Goal: Task Accomplishment & Management: Manage account settings

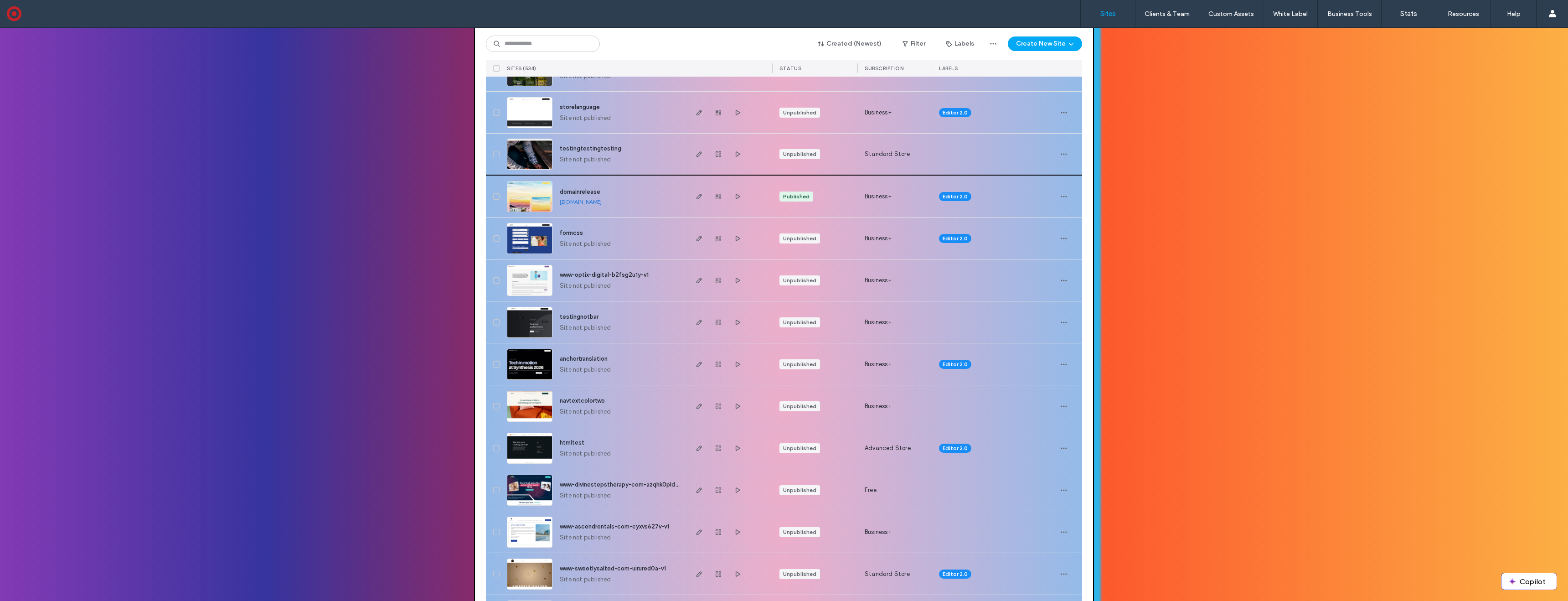
scroll to position [141, 0]
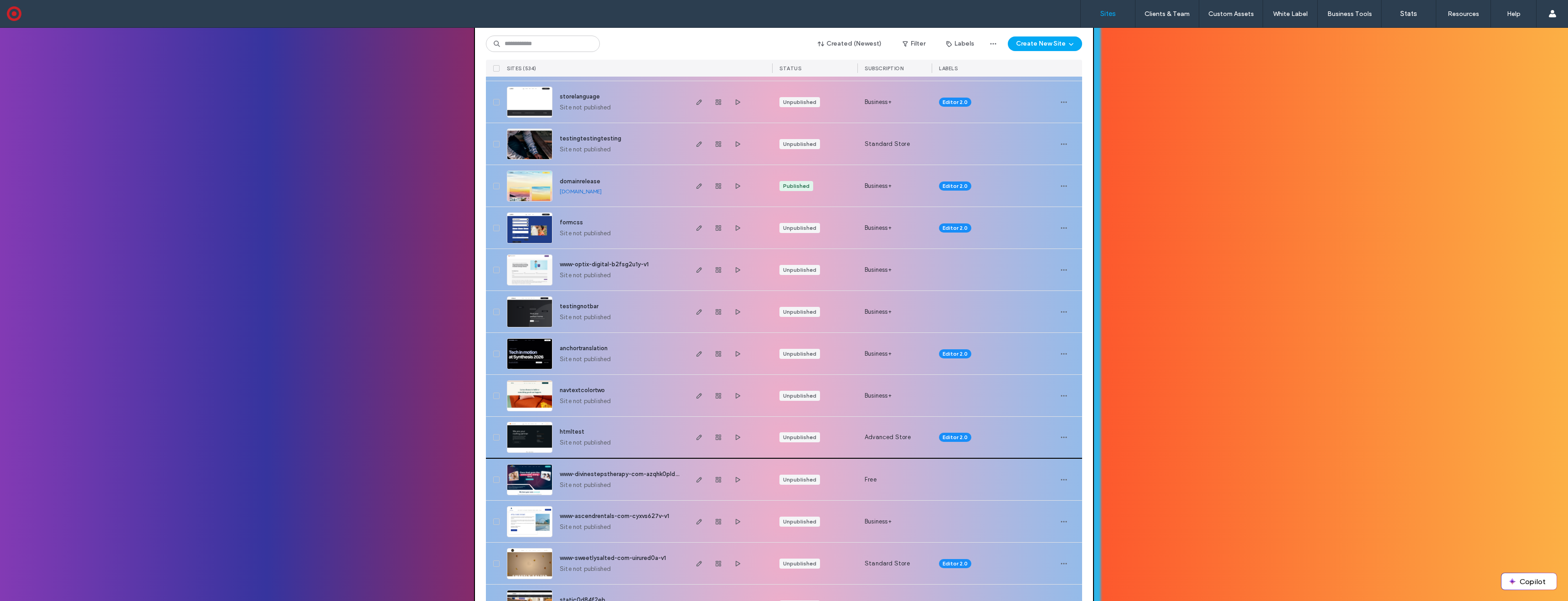
click at [521, 443] on img at bounding box center [529, 453] width 44 height 62
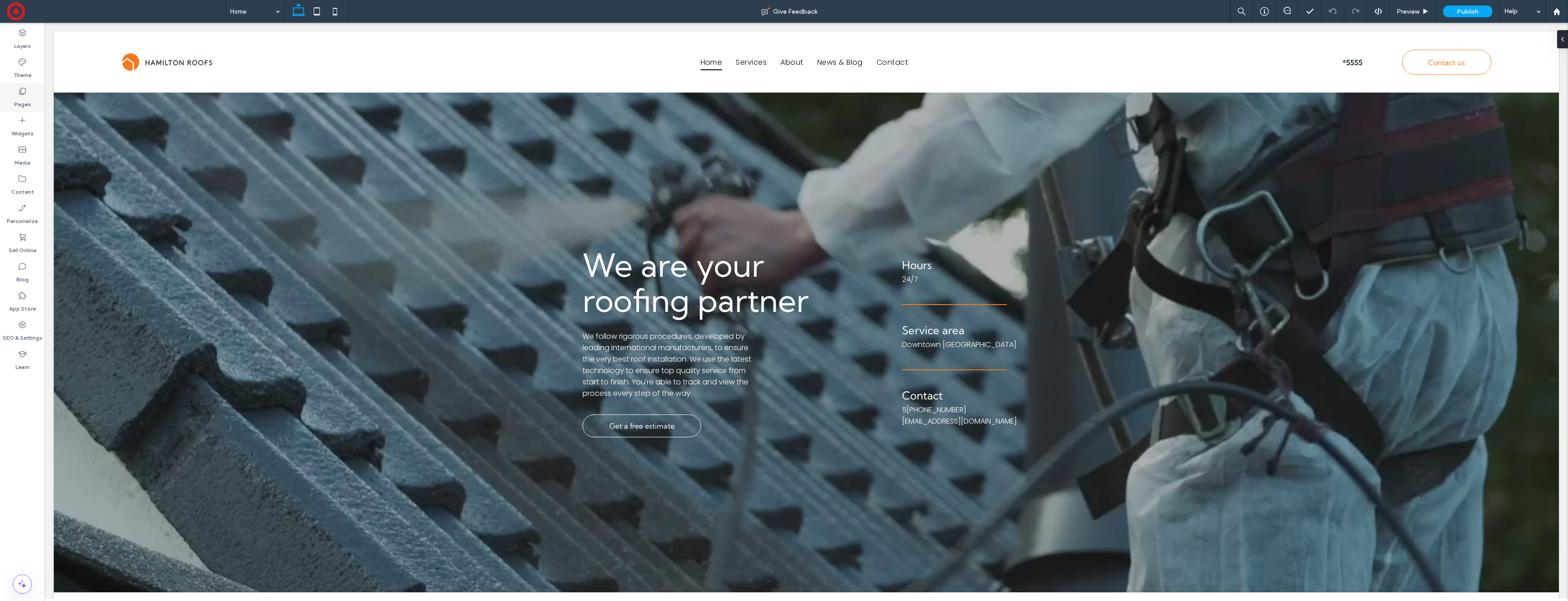
click at [28, 100] on label "Pages" at bounding box center [23, 102] width 17 height 13
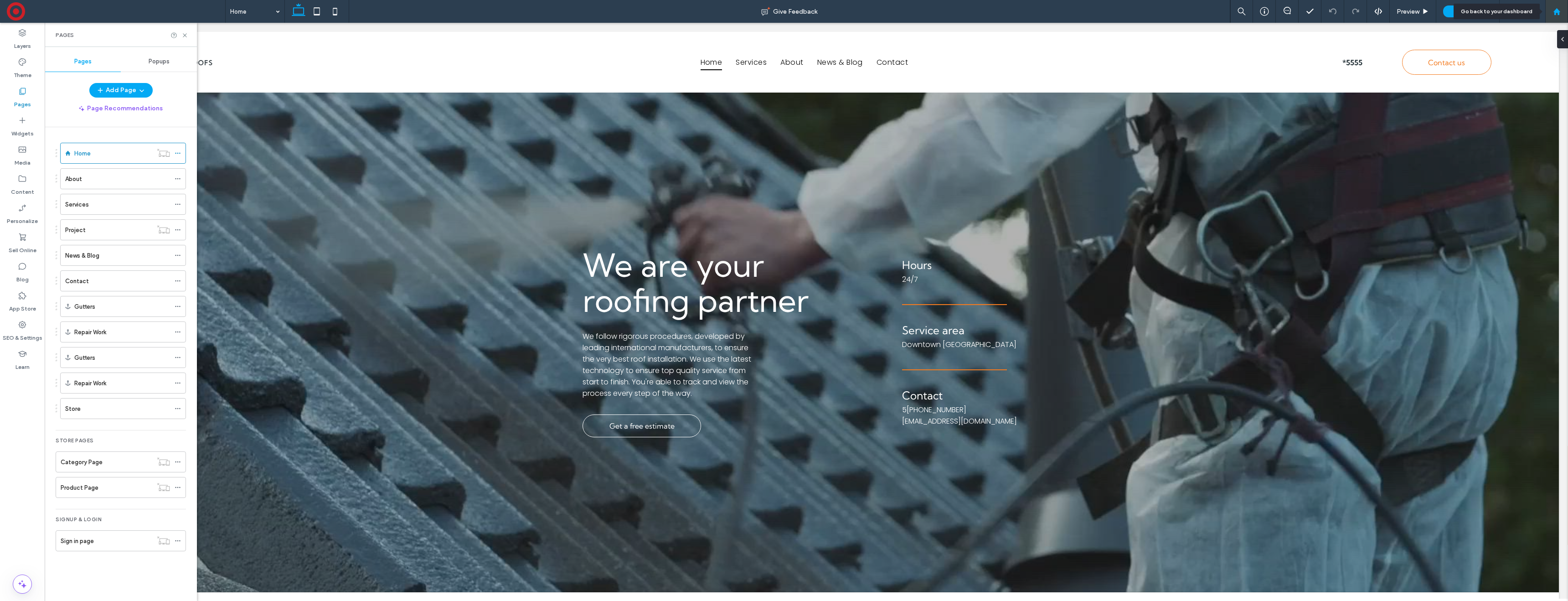
click at [1556, 13] on icon at bounding box center [1556, 12] width 8 height 8
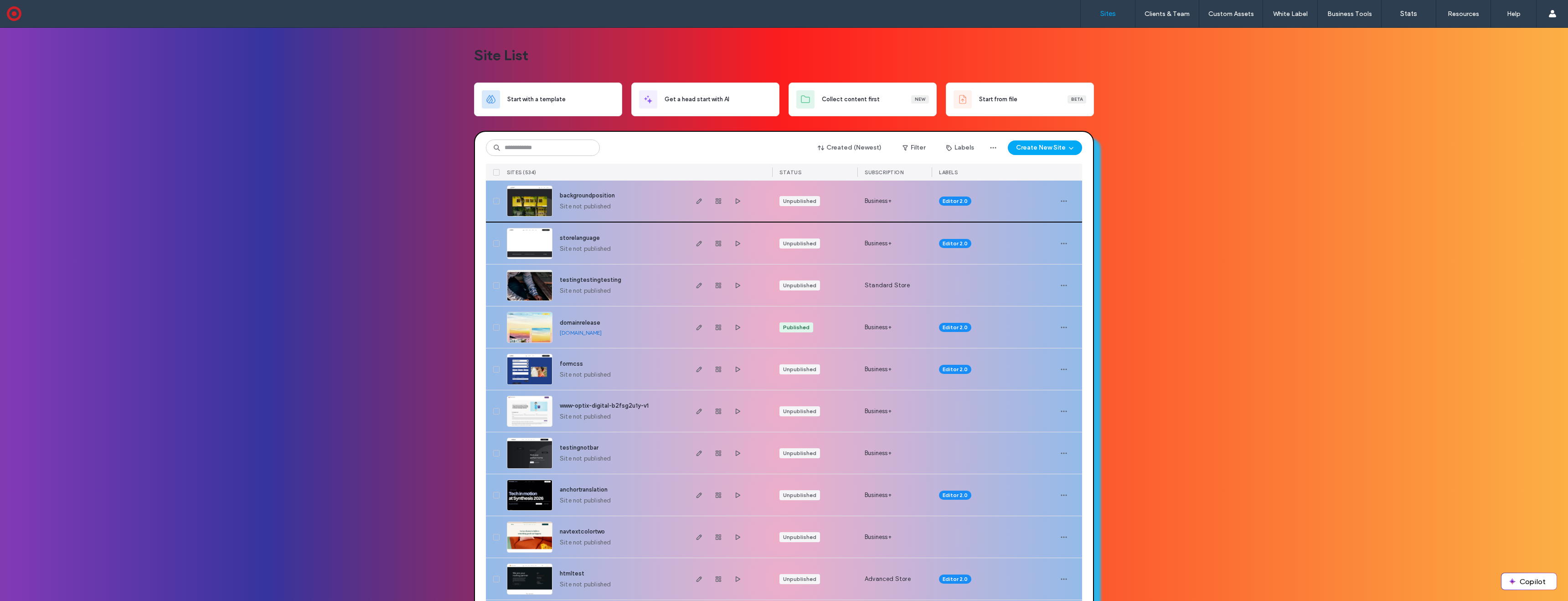
click at [533, 200] on img at bounding box center [529, 217] width 44 height 62
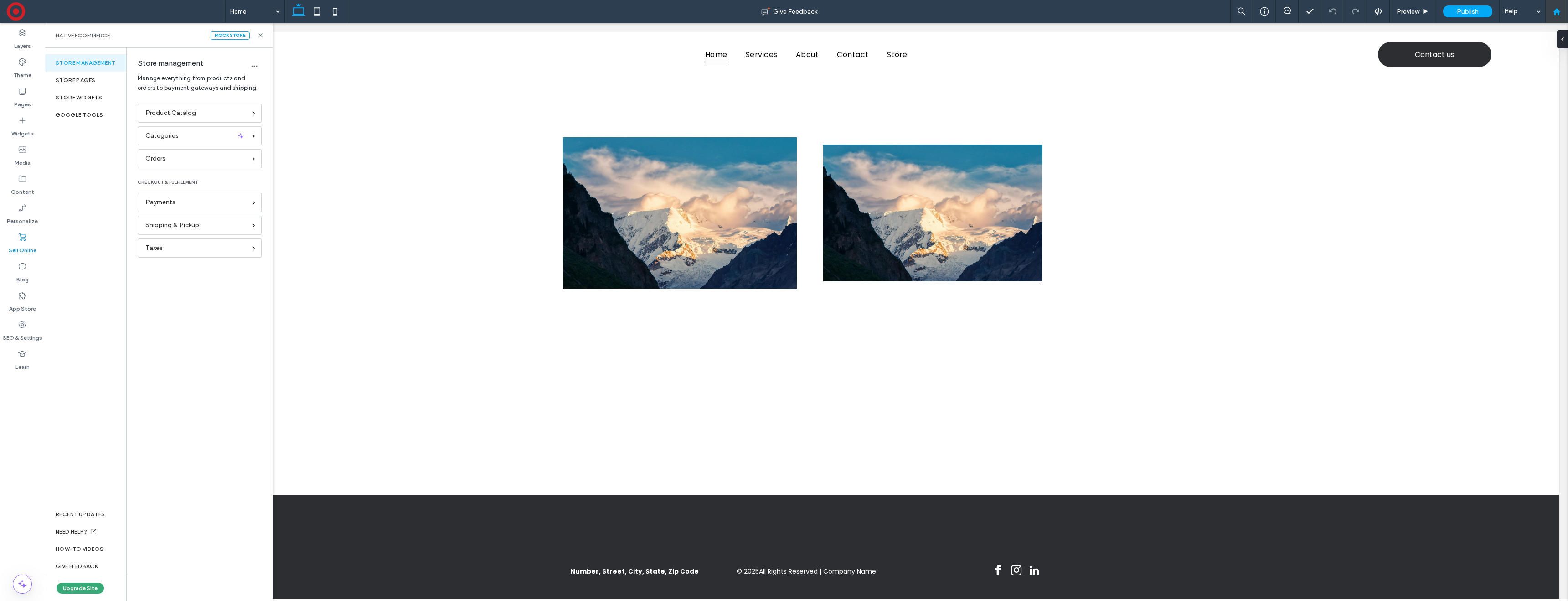
click at [1562, 15] on div at bounding box center [1556, 12] width 22 height 8
click at [1555, 13] on use at bounding box center [1556, 11] width 7 height 7
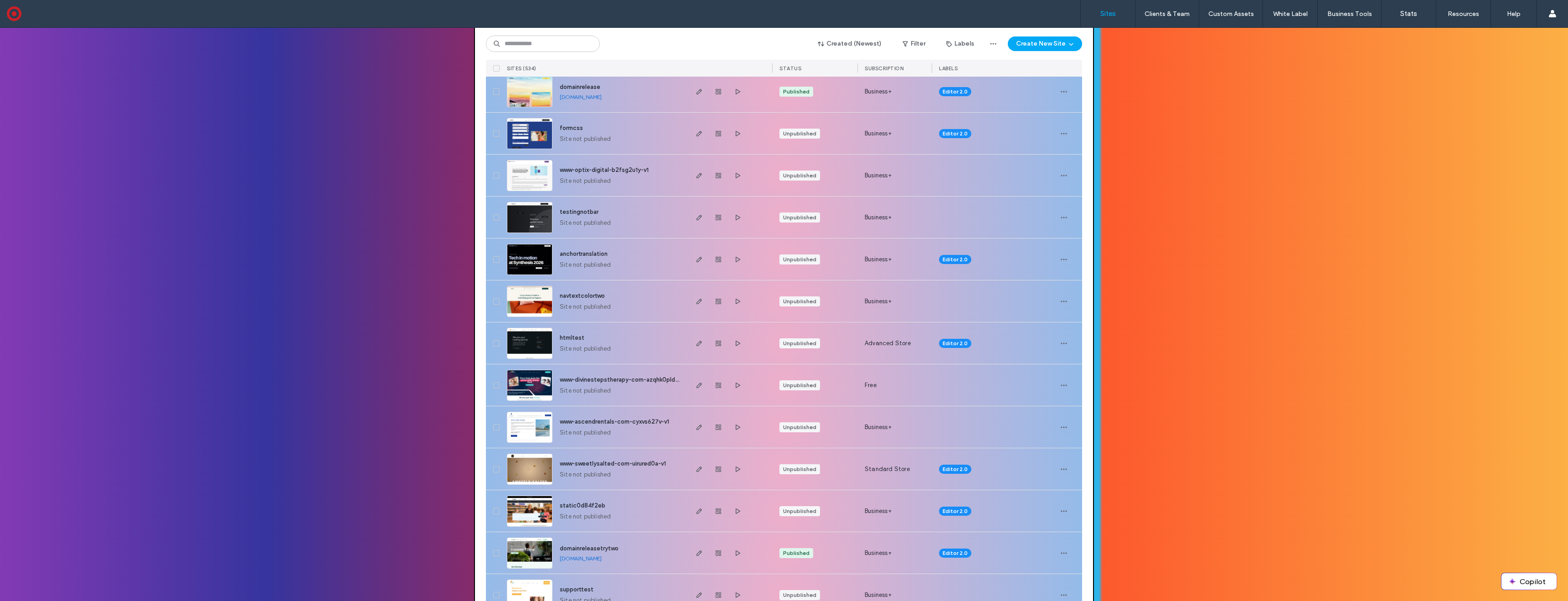
scroll to position [241, 0]
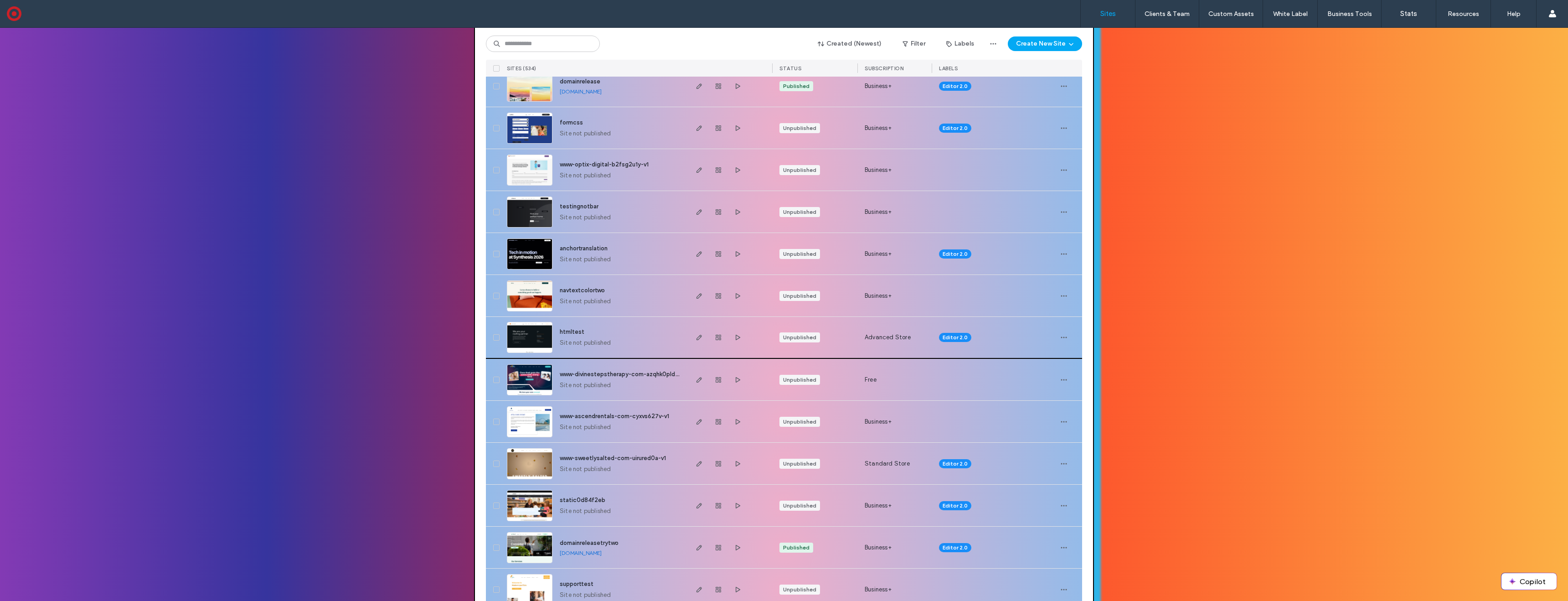
click at [529, 337] on img at bounding box center [529, 353] width 44 height 62
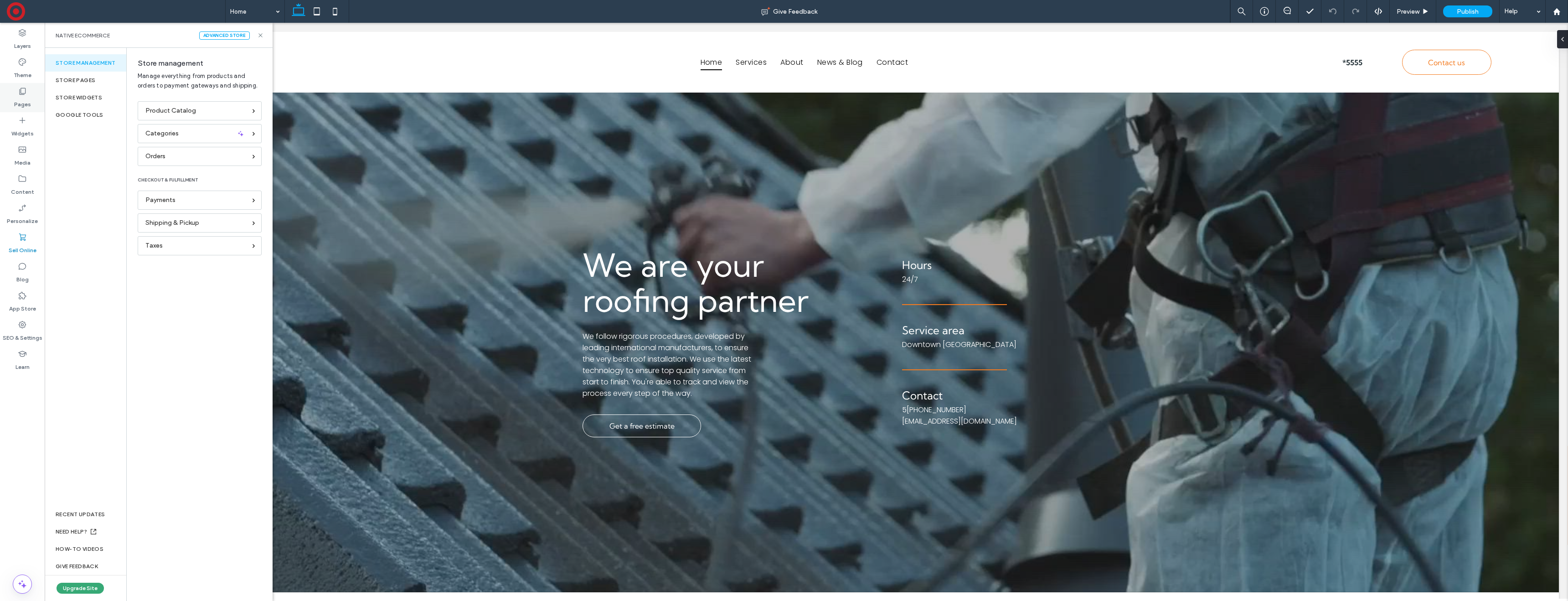
click at [27, 97] on label "Pages" at bounding box center [23, 102] width 17 height 13
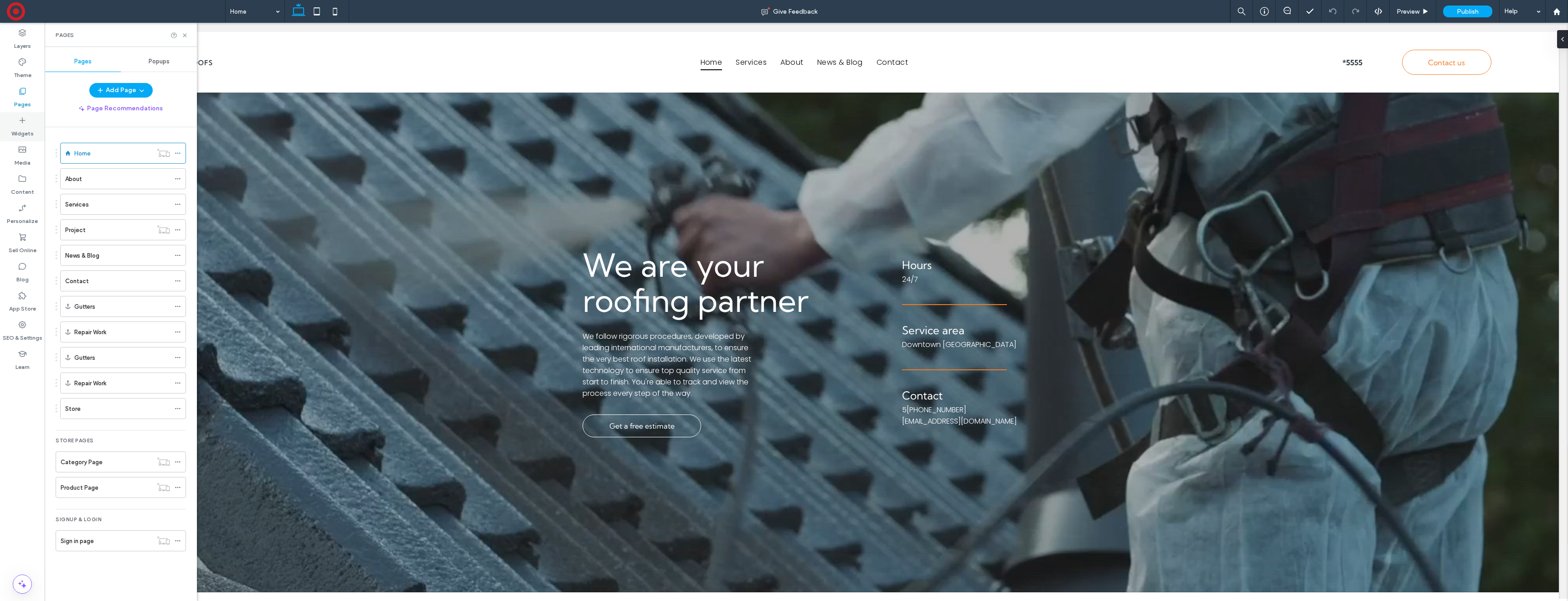
click at [24, 127] on label "Widgets" at bounding box center [23, 131] width 23 height 13
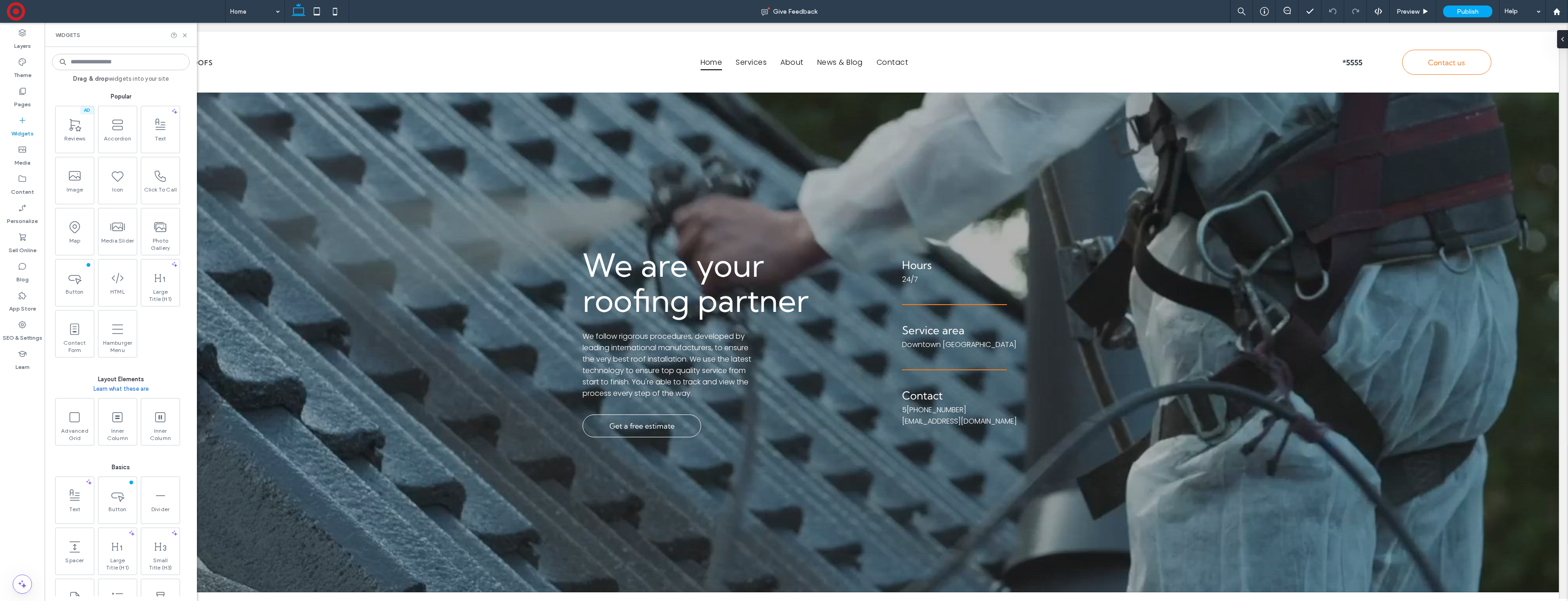
click at [94, 58] on input at bounding box center [121, 62] width 138 height 16
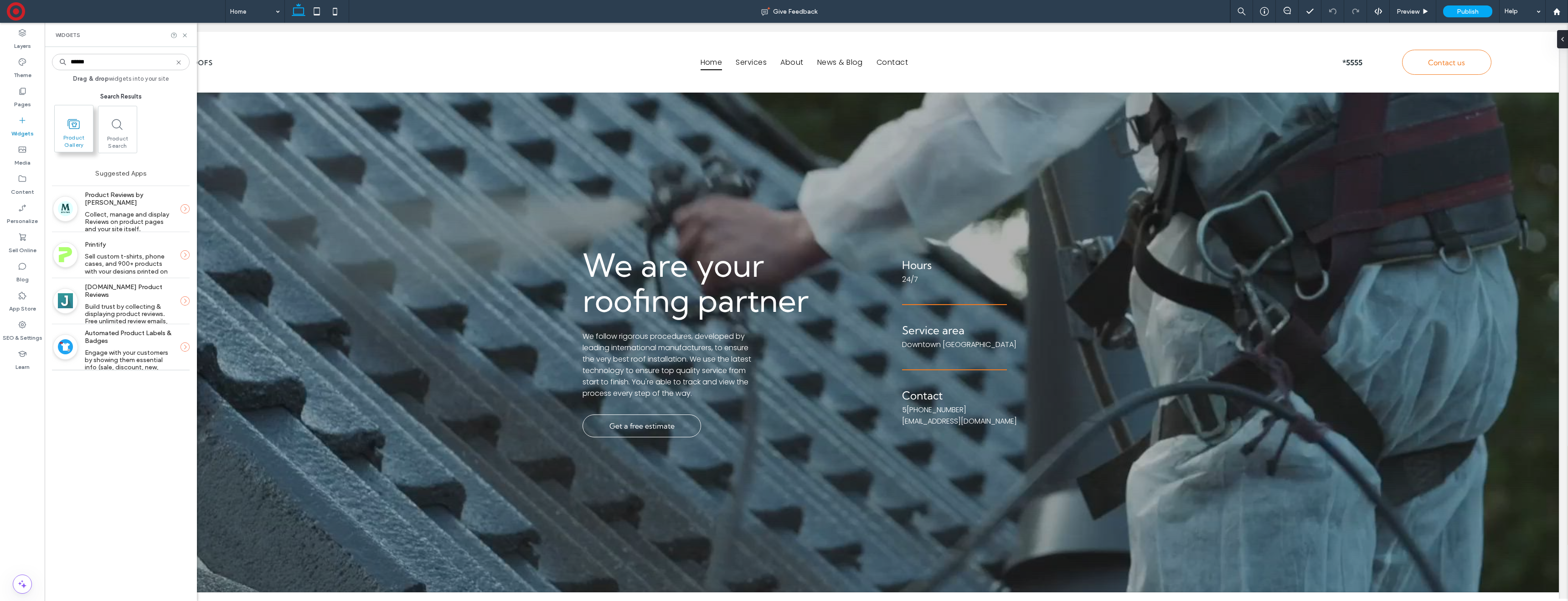
type input "******"
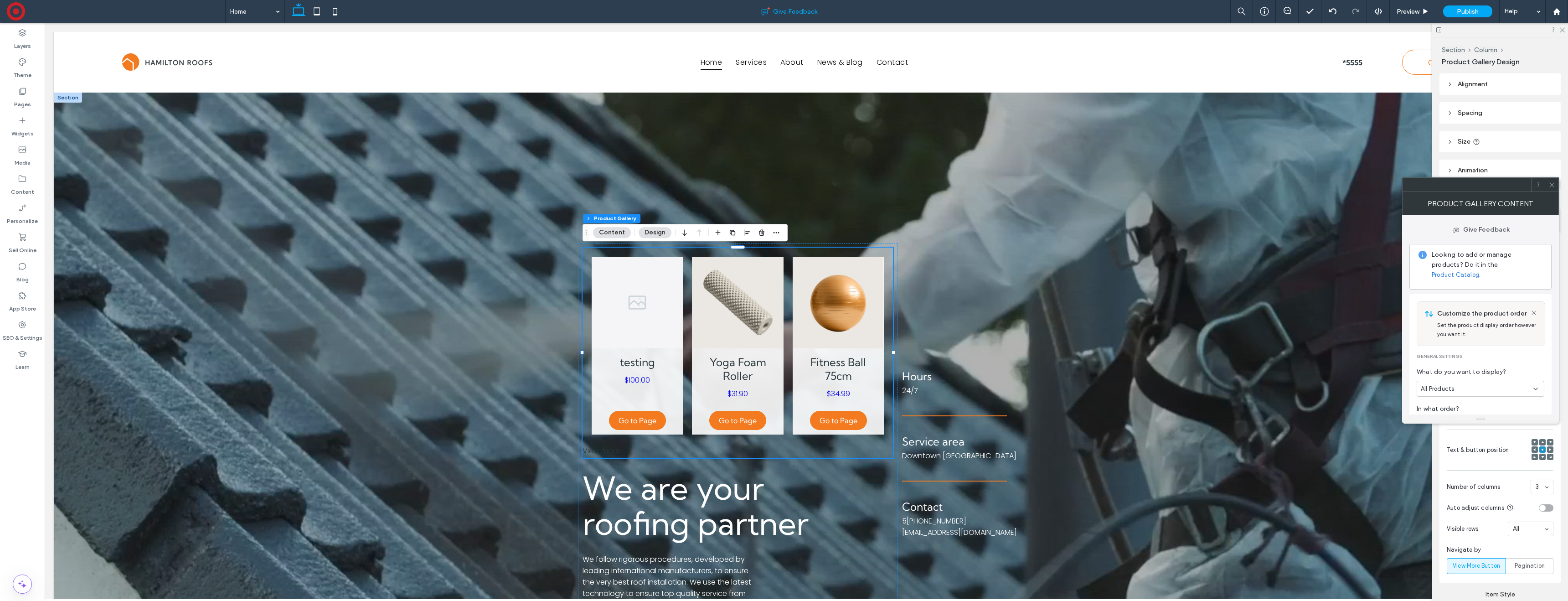
drag, startPoint x: 67, startPoint y: 130, endPoint x: 492, endPoint y: 3, distance: 443.6
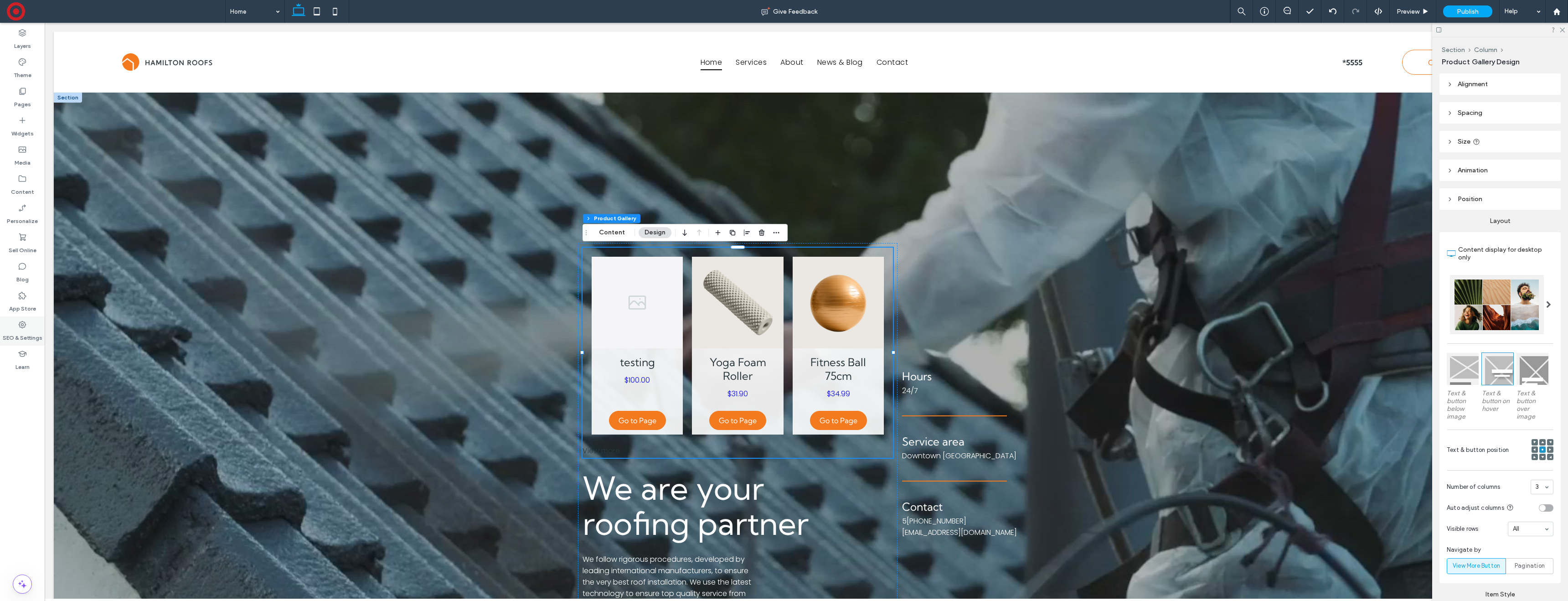
click at [21, 336] on label "SEO & Settings" at bounding box center [22, 336] width 40 height 13
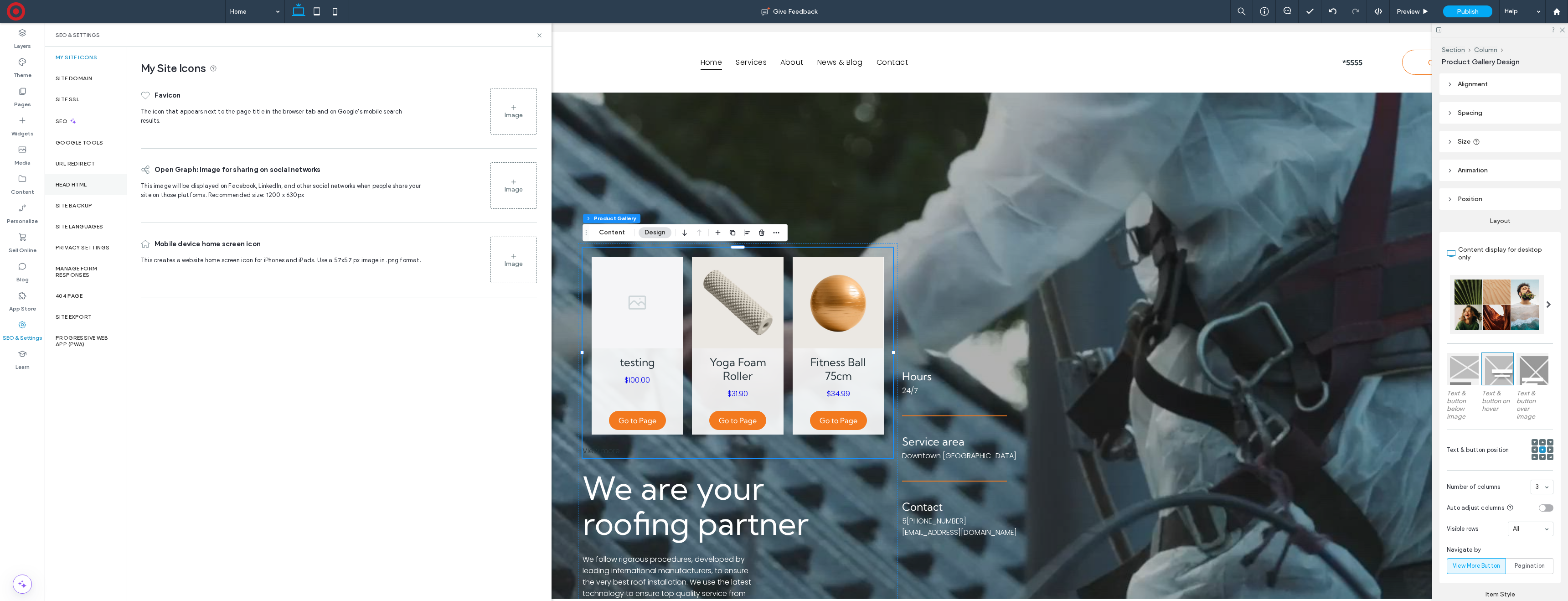
click at [85, 183] on label "Head HTML" at bounding box center [71, 185] width 32 height 6
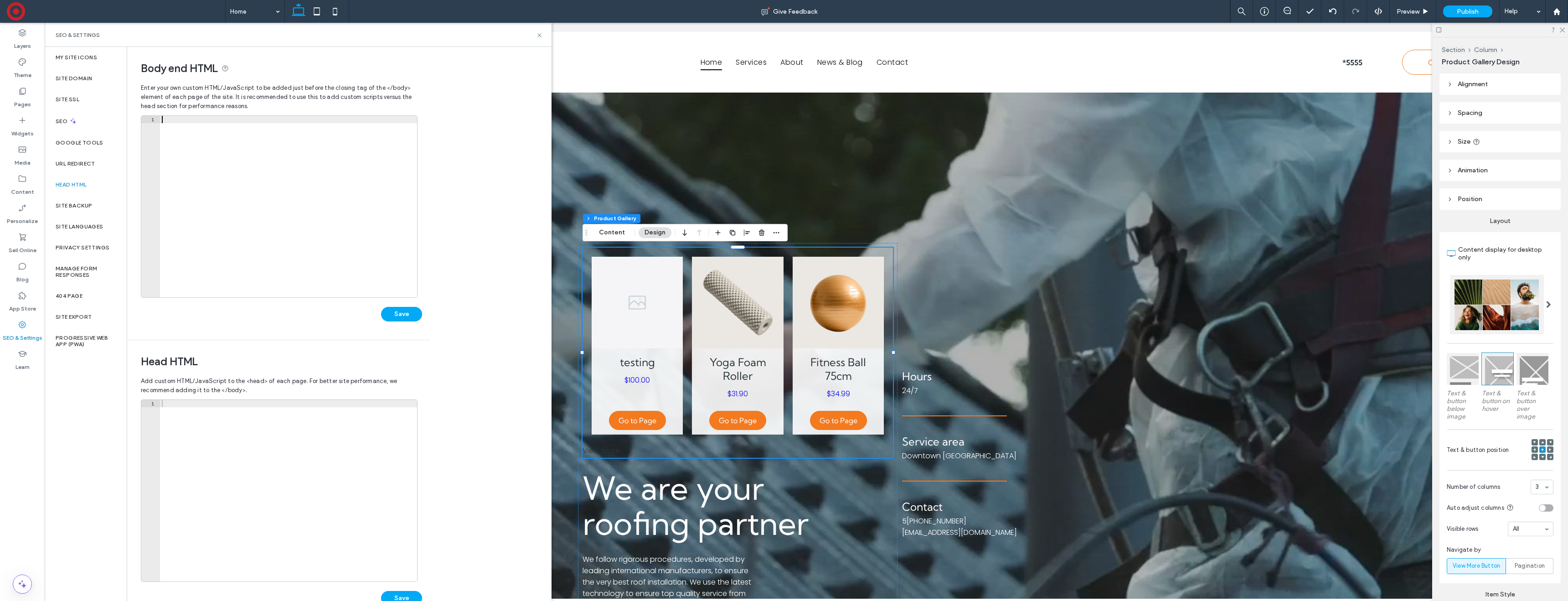
click at [251, 208] on div at bounding box center [289, 214] width 257 height 196
click at [163, 119] on div "document.addEventListener("DOMContentLoaded", function () { const elements = do…" at bounding box center [289, 214] width 257 height 196
type textarea "**********"
type textarea "***"
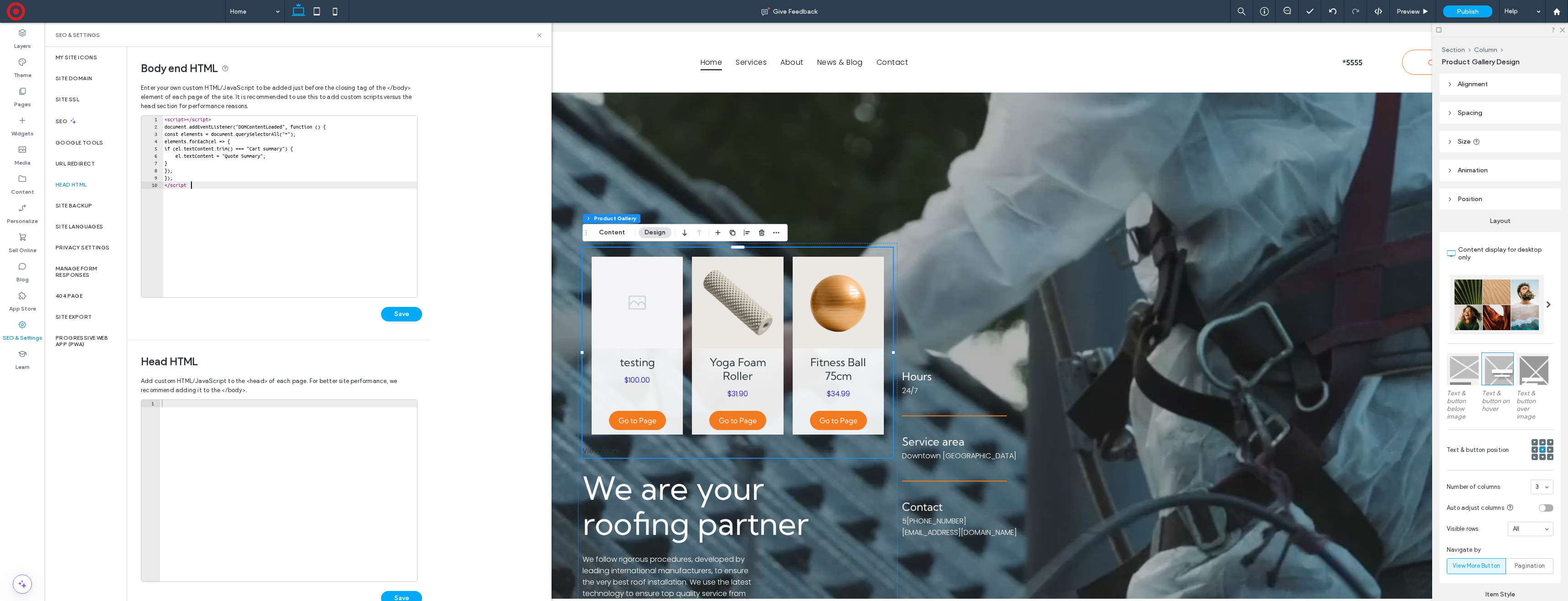
scroll to position [0, 2]
click at [398, 315] on button "Save" at bounding box center [401, 314] width 41 height 15
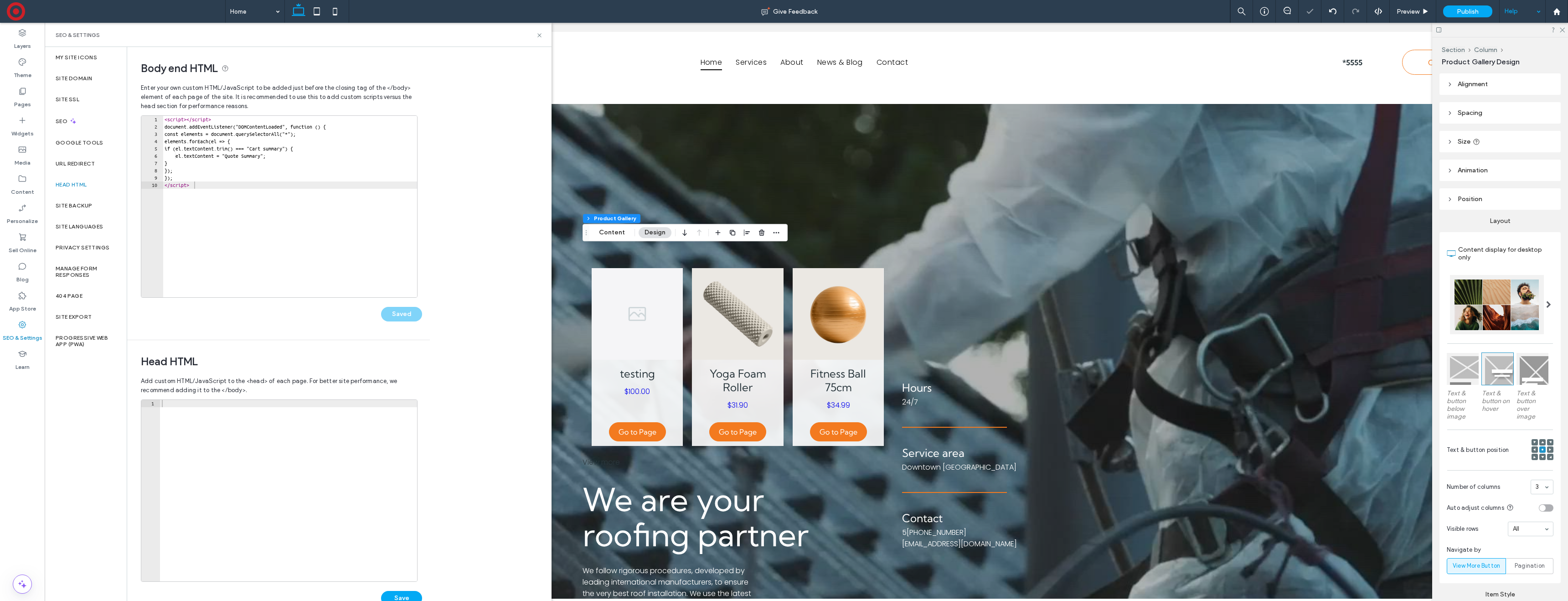
scroll to position [0, 0]
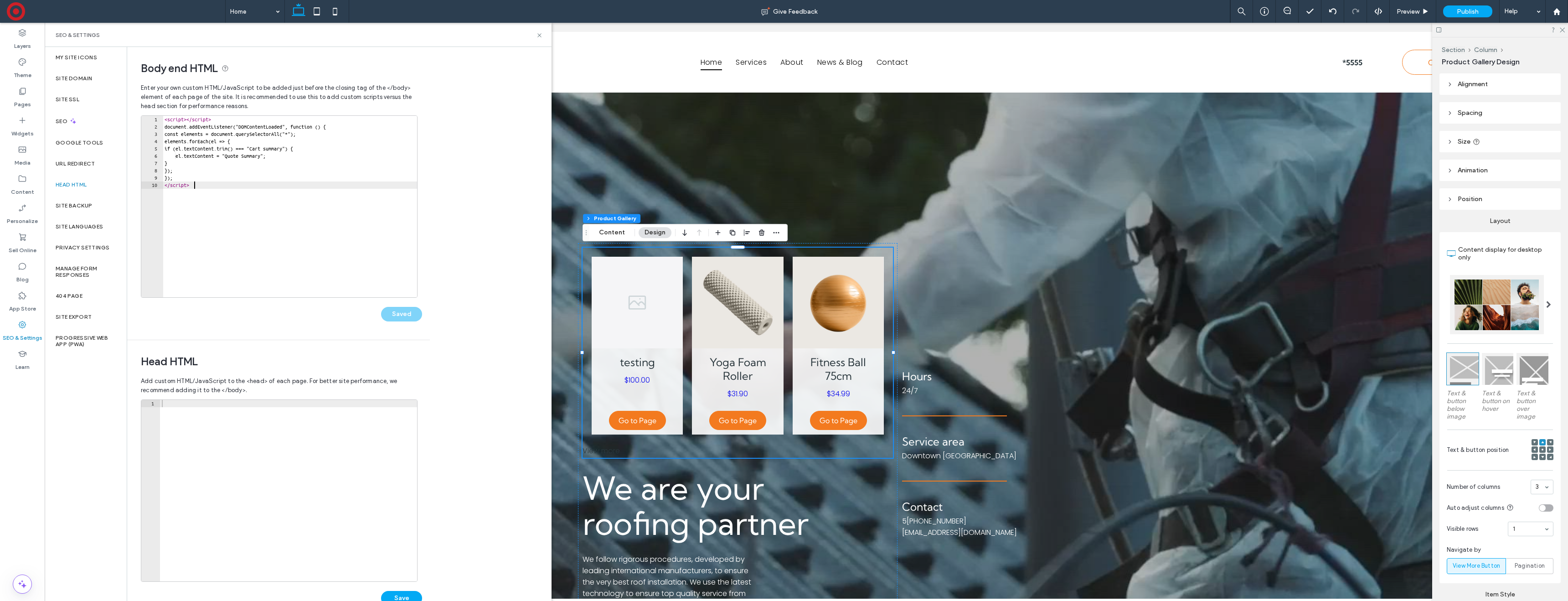
drag, startPoint x: 273, startPoint y: 196, endPoint x: 250, endPoint y: 186, distance: 25.1
click at [273, 195] on div "< script > </ script > document.addEventListener("DOMContentLoaded", function (…" at bounding box center [290, 214] width 254 height 196
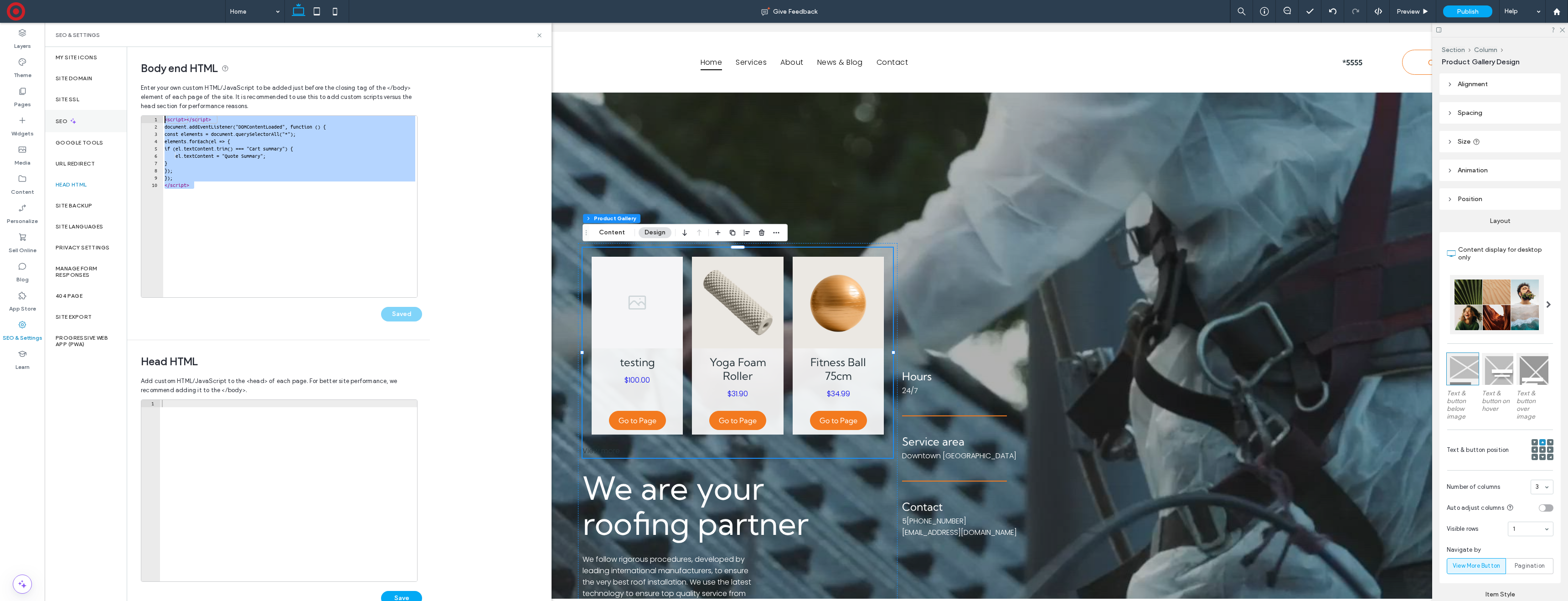
drag, startPoint x: 220, startPoint y: 189, endPoint x: 125, endPoint y: 121, distance: 116.8
click at [125, 121] on div "My Site Icons Site Domain Site SSL SEO Google Tools URL Redirect Head HTML Site…" at bounding box center [298, 324] width 507 height 554
type textarea "**********"
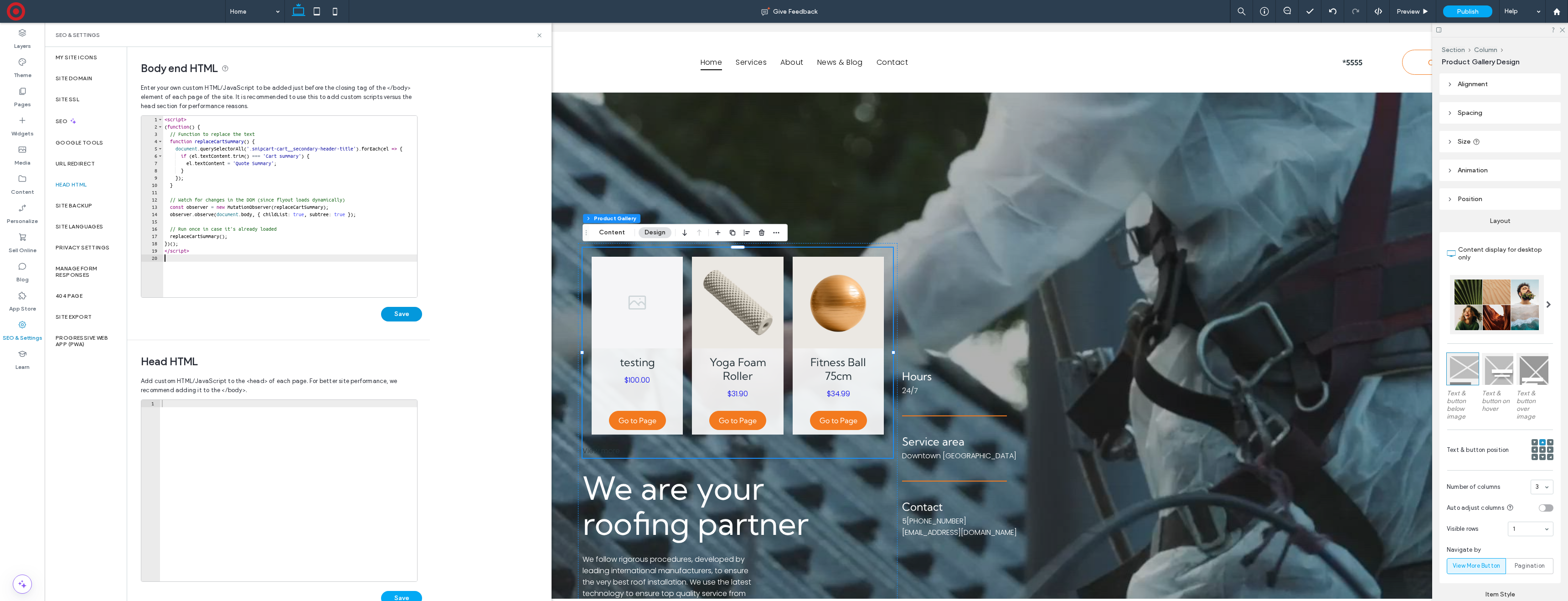
click at [397, 312] on button "Save" at bounding box center [401, 314] width 41 height 15
click at [211, 257] on div "< script > ( function ( ) { // Function to replace the text function replaceCar…" at bounding box center [307, 214] width 290 height 196
paste textarea "*********"
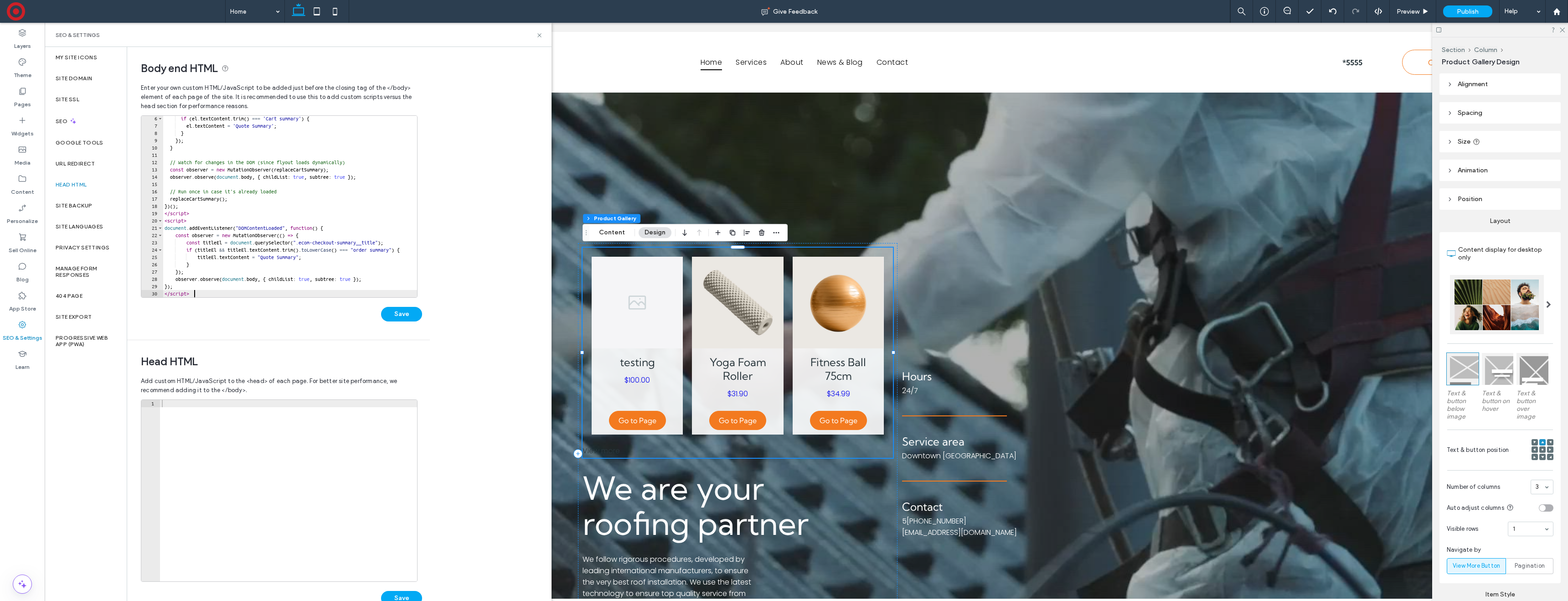
scroll to position [37, 0]
click at [404, 312] on button "Save" at bounding box center [401, 314] width 41 height 15
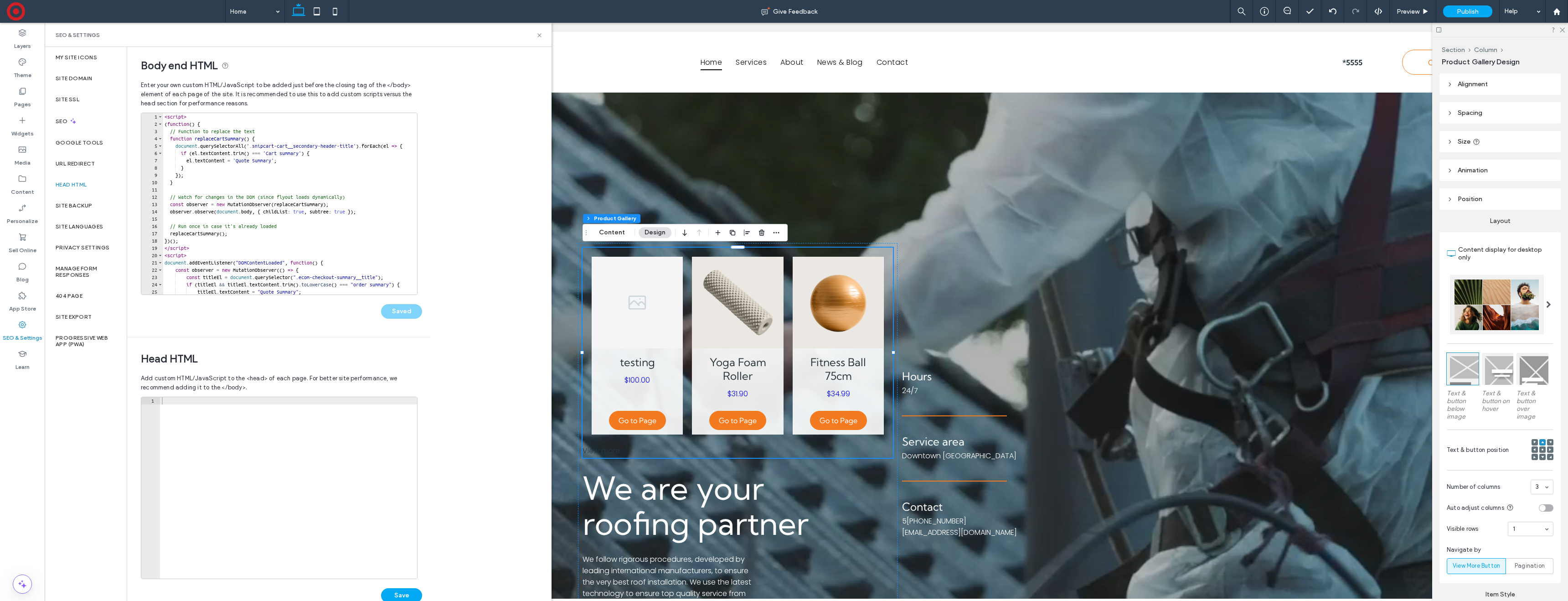
click at [164, 119] on div "< script > ( function ( ) { // Function to replace the text function replaceCar…" at bounding box center [307, 211] width 290 height 196
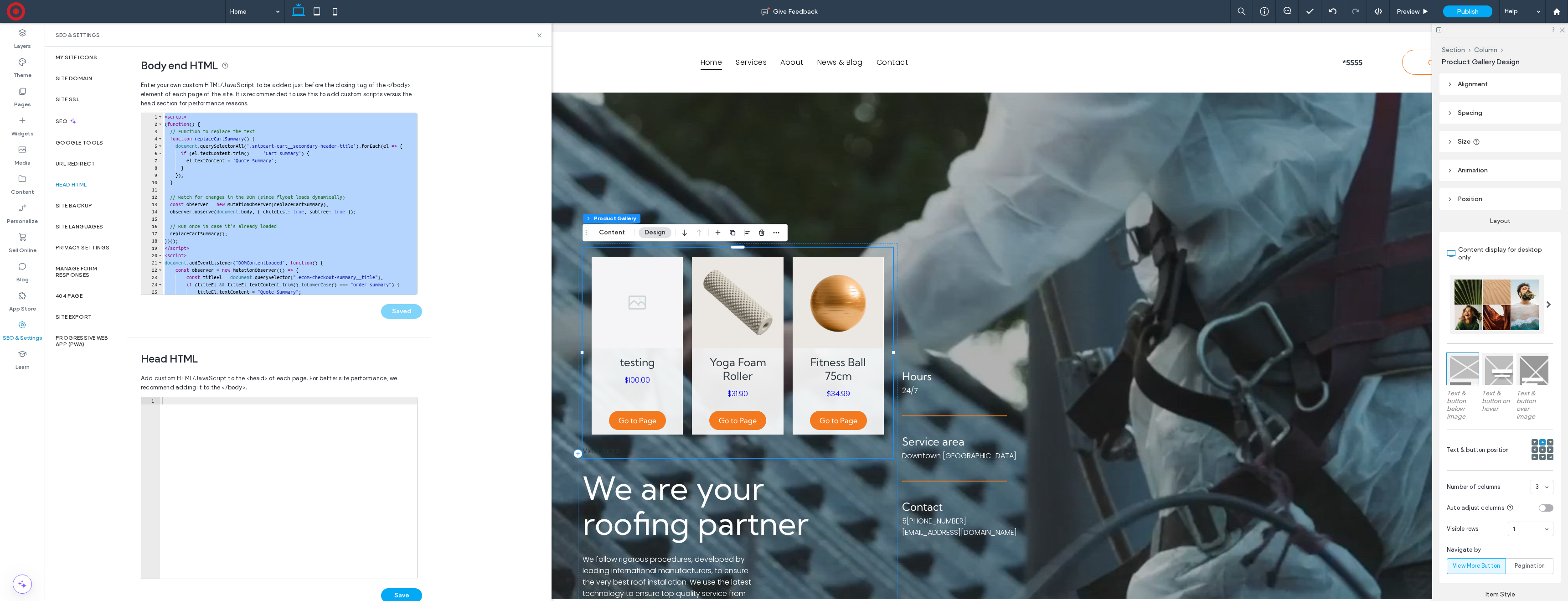
click at [279, 237] on div "< script > ( function ( ) { // Function to replace the text function replaceCar…" at bounding box center [307, 211] width 290 height 196
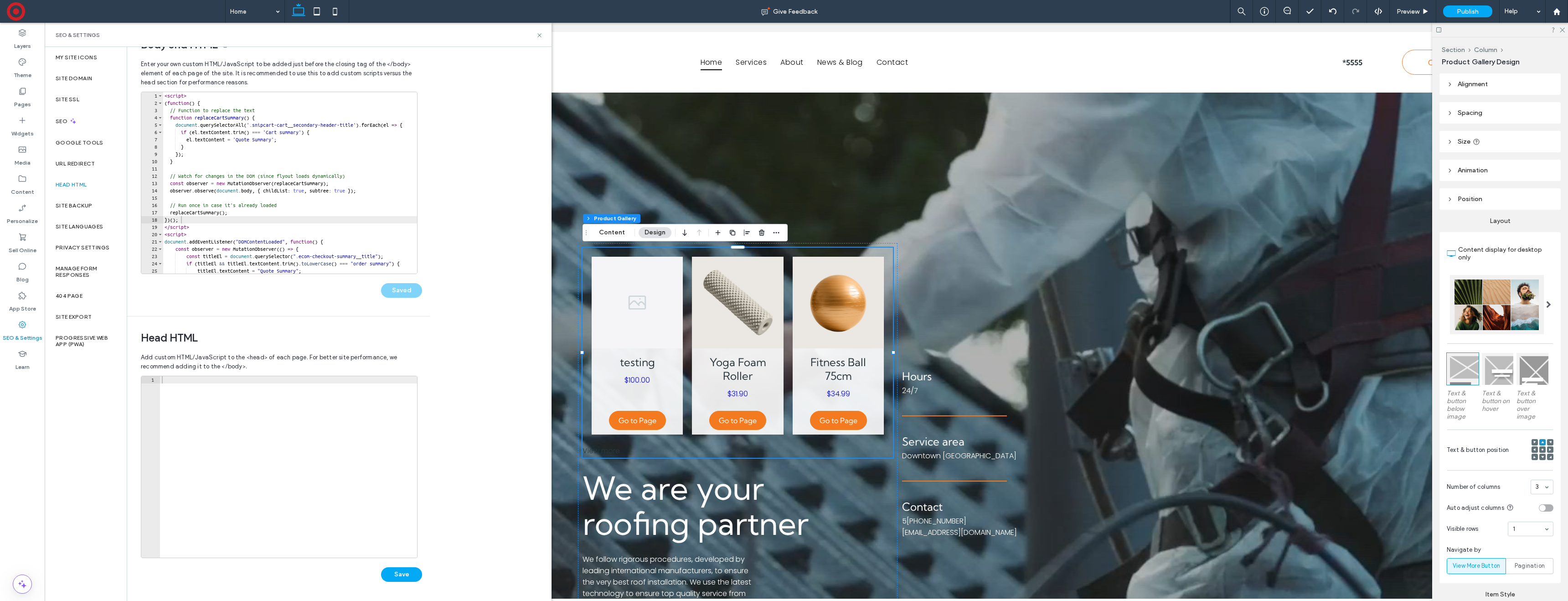
scroll to position [10, 0]
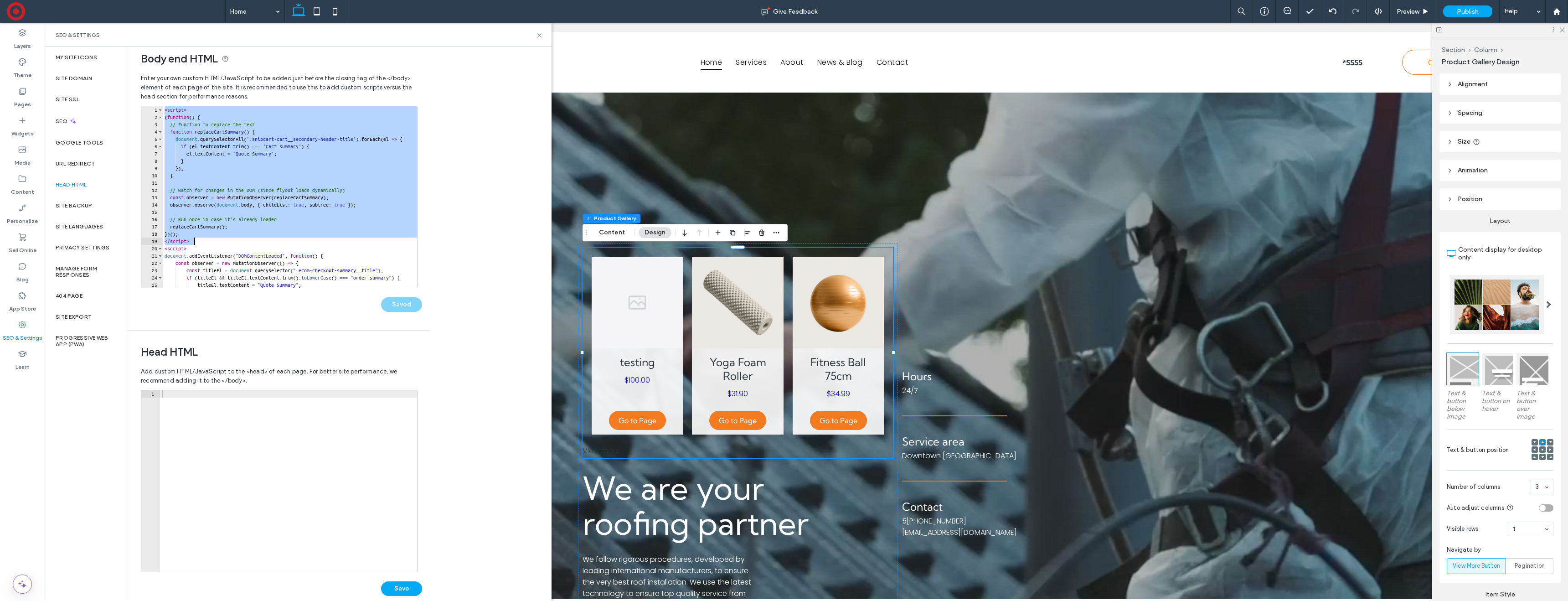
drag, startPoint x: 166, startPoint y: 113, endPoint x: 251, endPoint y: 242, distance: 154.5
click at [251, 242] on div "< script > ( function ( ) { // Function to replace the text function replaceCar…" at bounding box center [307, 204] width 290 height 196
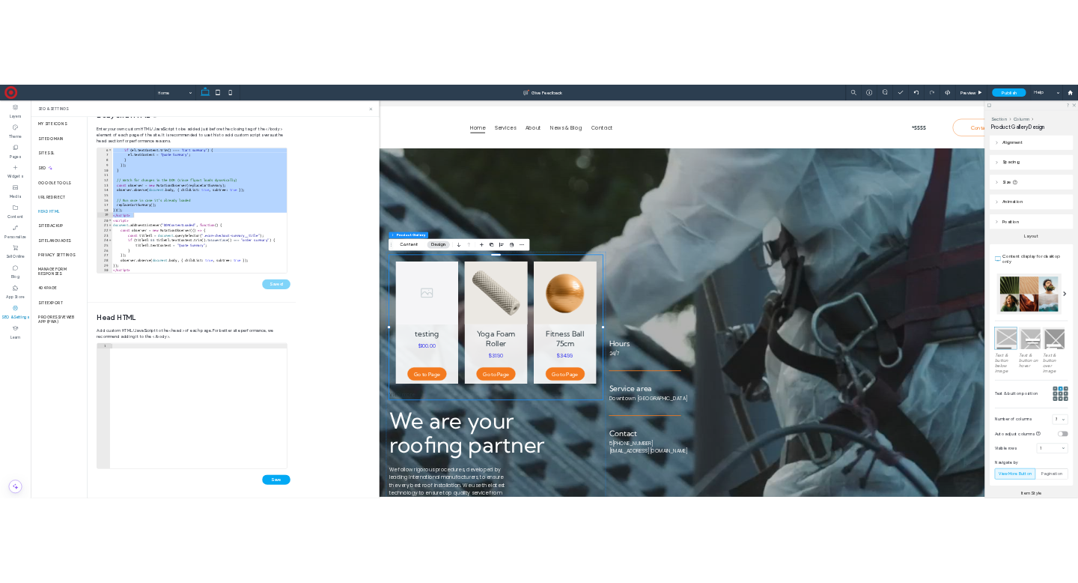
scroll to position [0, 37]
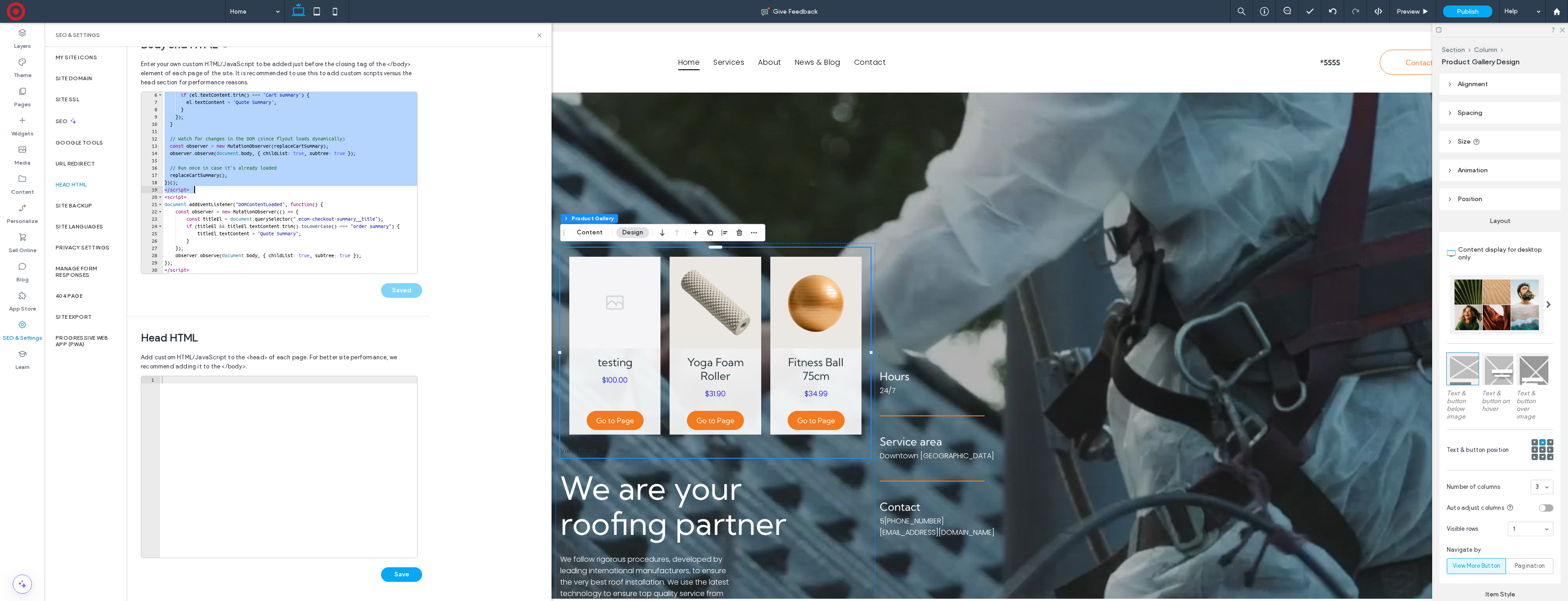
click at [251, 192] on div "if ( el . textContent . trim ( ) === 'Cart summary' ) { el . textContent = 'Quo…" at bounding box center [307, 189] width 290 height 196
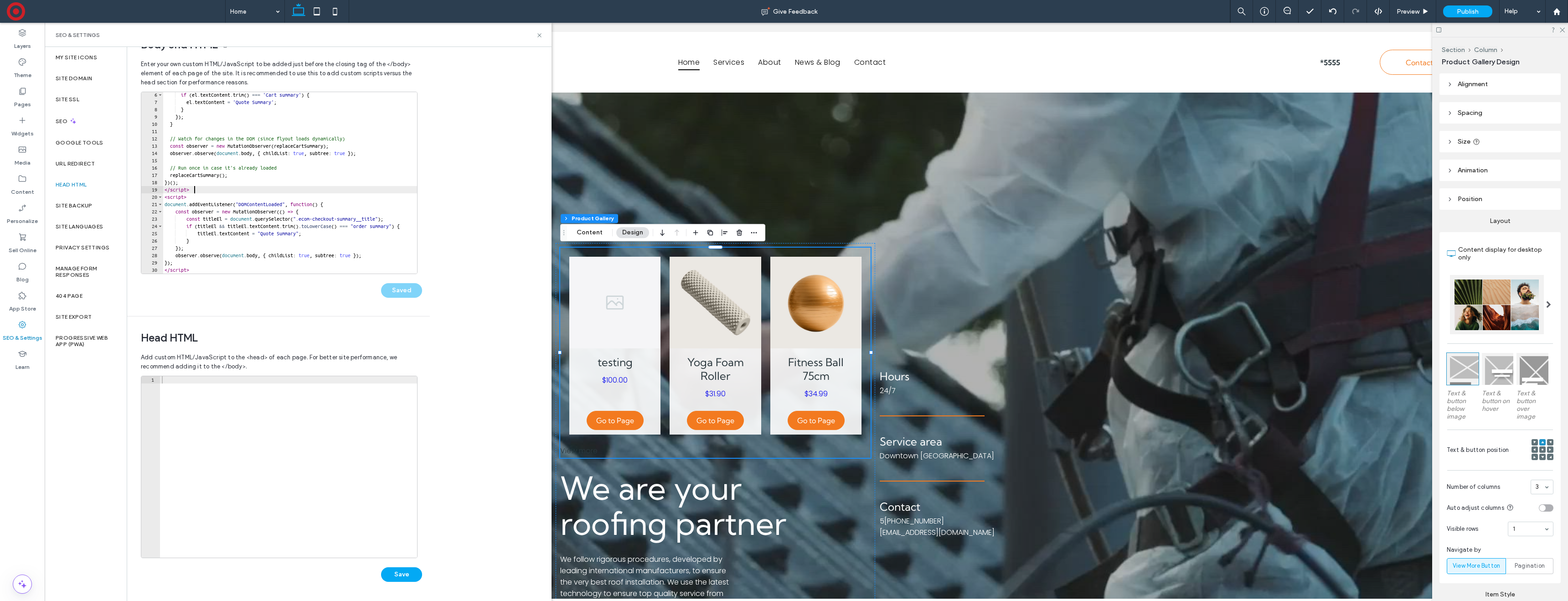
type textarea "*** *********"
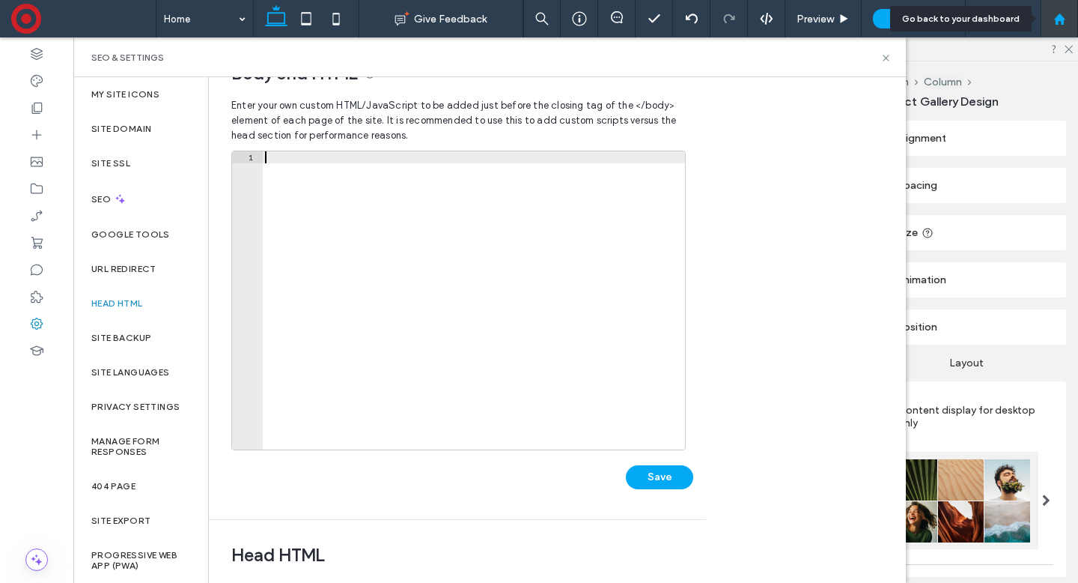
click at [1061, 19] on use at bounding box center [1059, 18] width 11 height 11
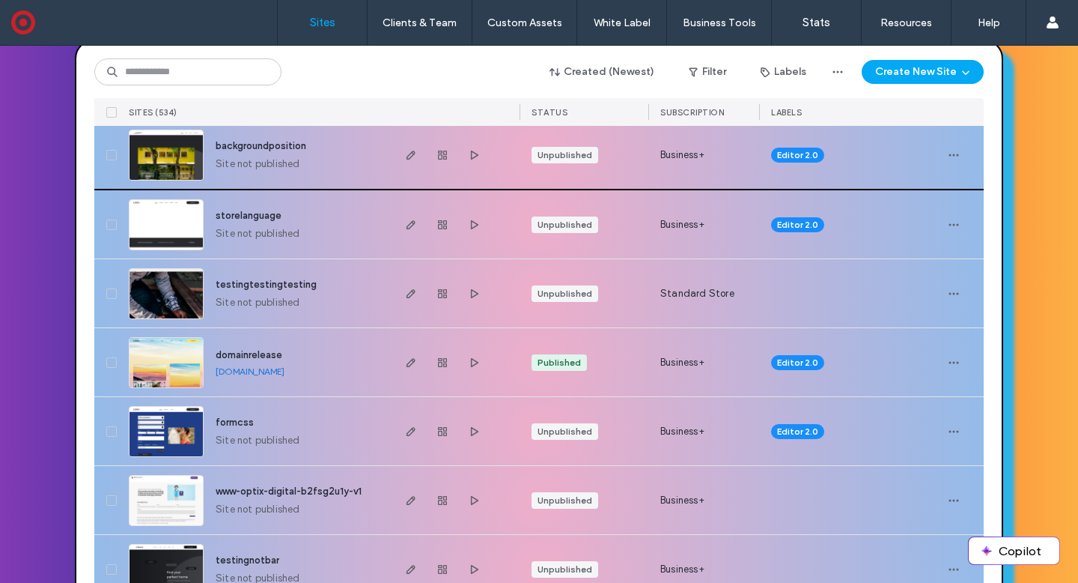
scroll to position [177, 0]
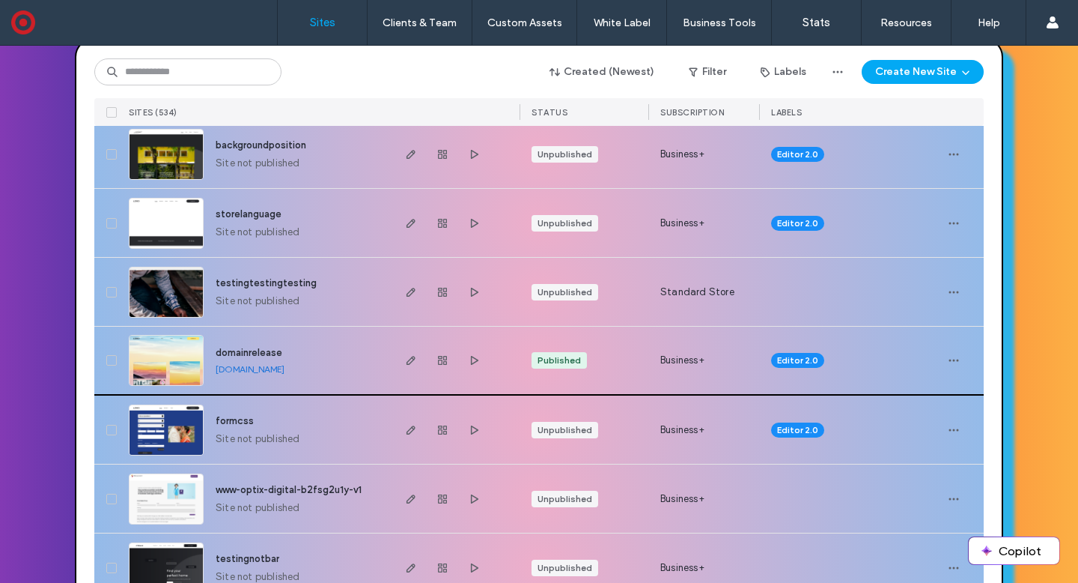
click at [221, 349] on span "domainrelease" at bounding box center [249, 352] width 67 height 11
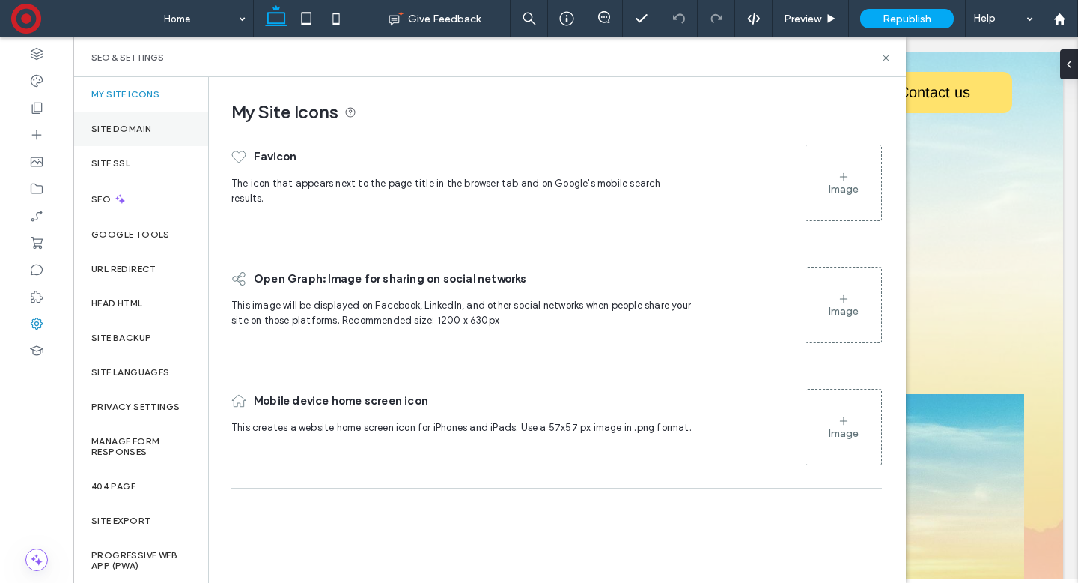
click at [162, 121] on div "Site Domain" at bounding box center [140, 129] width 135 height 34
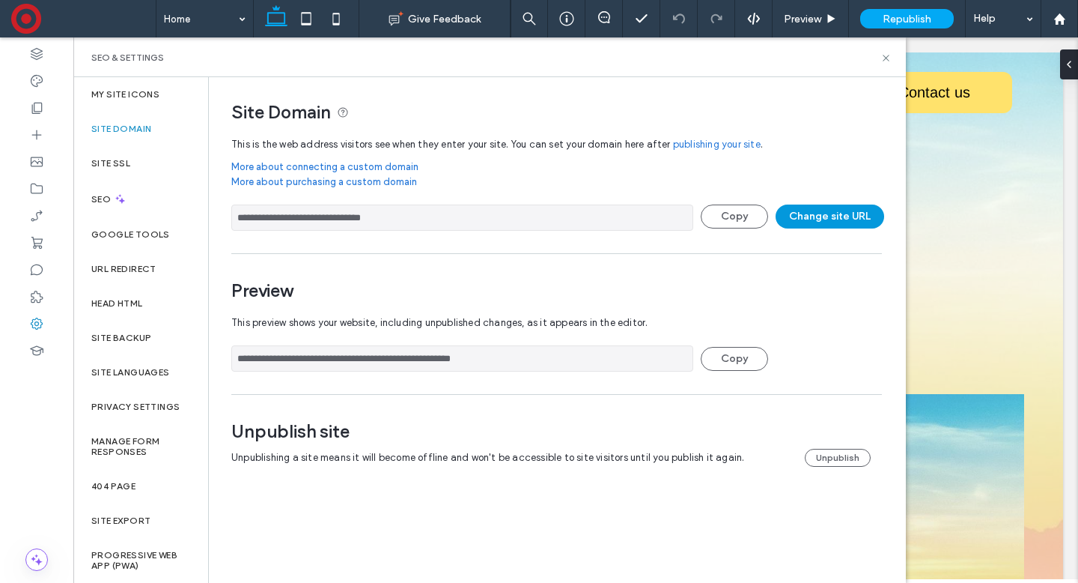
click at [803, 215] on button "Change site URL" at bounding box center [830, 216] width 109 height 24
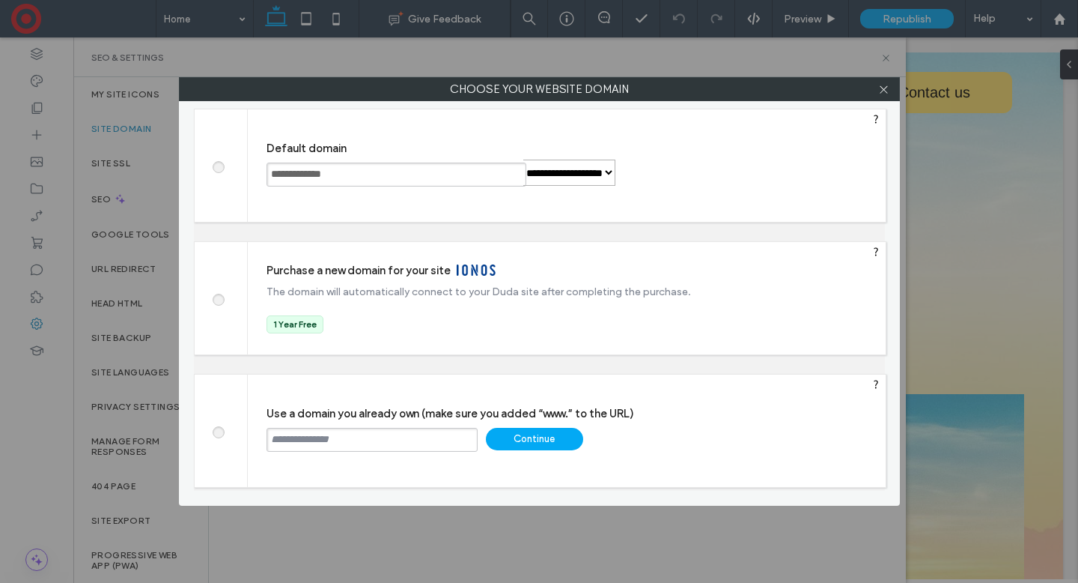
click at [363, 450] on input "text" at bounding box center [372, 440] width 211 height 24
type input "**********"
click at [544, 437] on div "Continue" at bounding box center [534, 439] width 97 height 22
type input "**********"
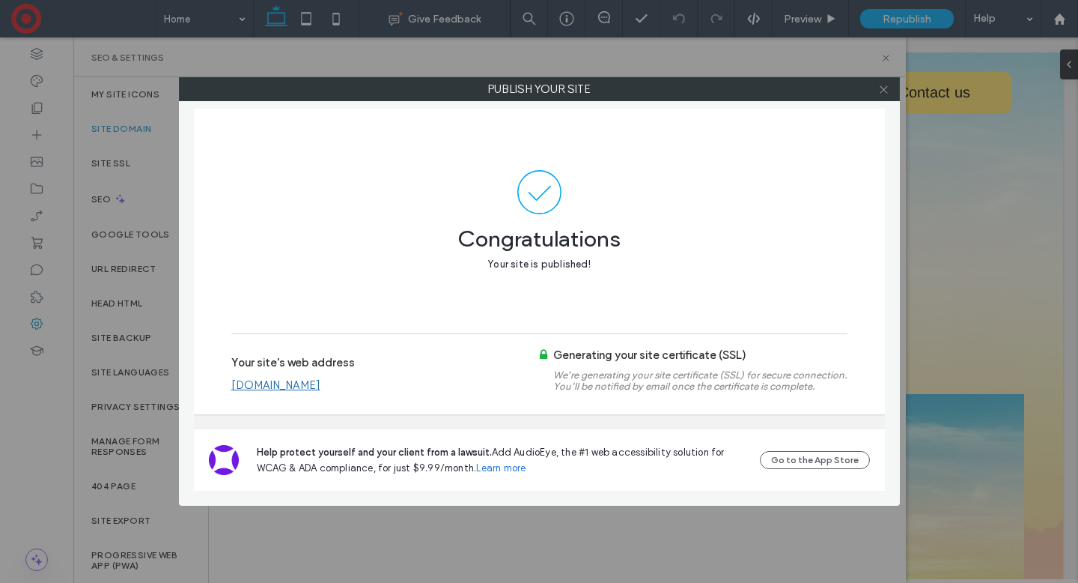
click at [883, 84] on icon at bounding box center [883, 89] width 11 height 11
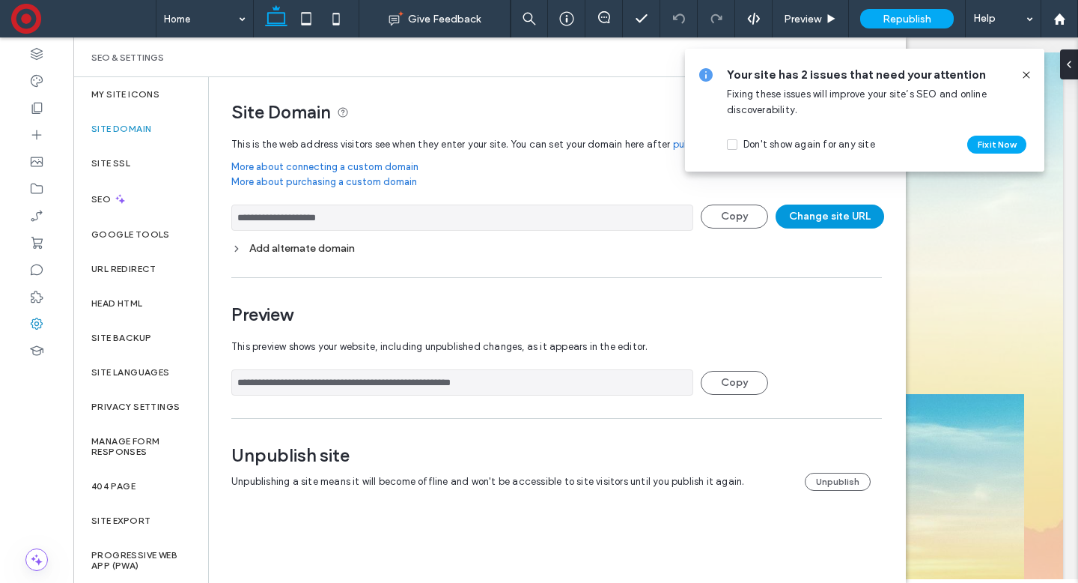
click at [827, 219] on button "Change site URL" at bounding box center [830, 216] width 109 height 24
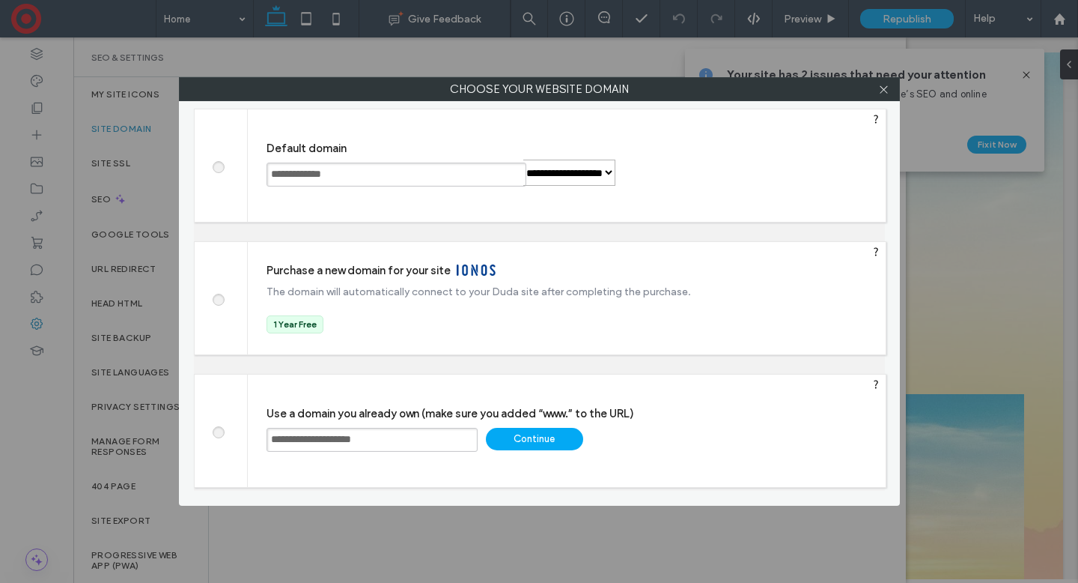
click at [281, 441] on input "**********" at bounding box center [372, 440] width 211 height 24
type input "**********"
click at [559, 440] on div "Continue" at bounding box center [534, 439] width 97 height 22
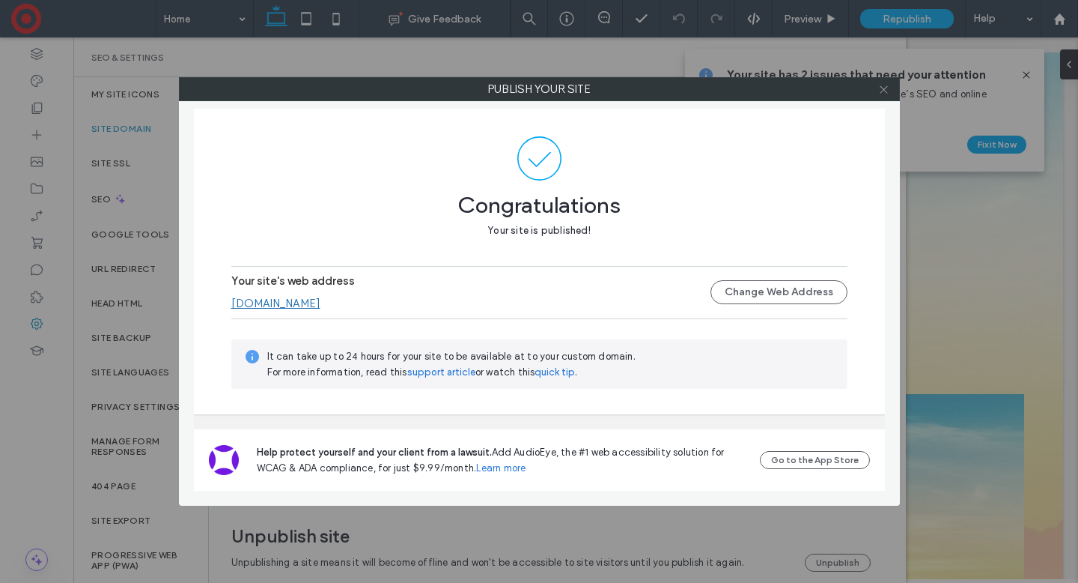
click at [881, 90] on icon at bounding box center [883, 89] width 11 height 11
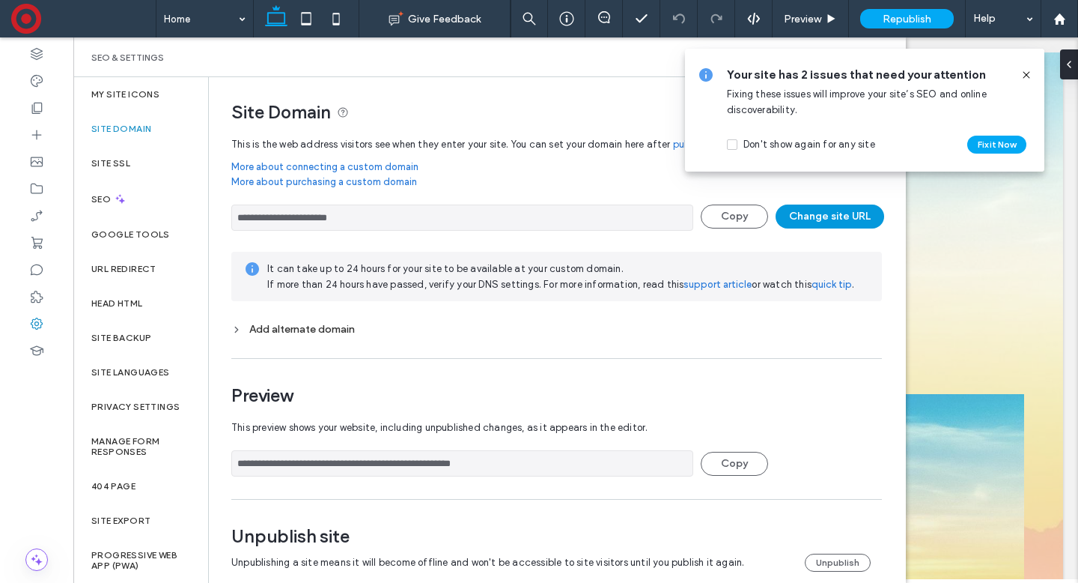
click at [823, 212] on button "Change site URL" at bounding box center [830, 216] width 109 height 24
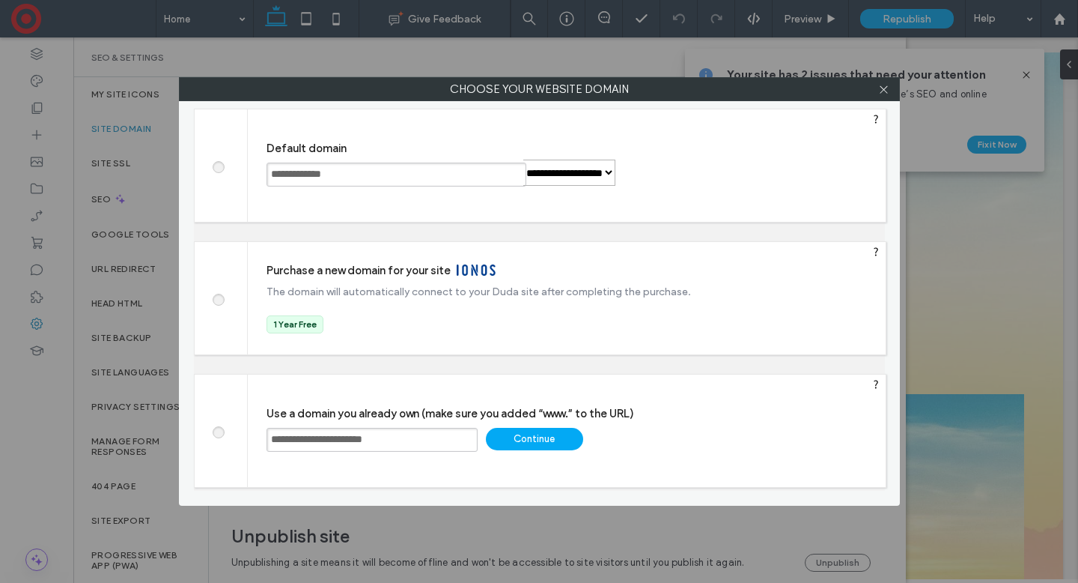
click at [225, 165] on label at bounding box center [217, 165] width 27 height 11
click at [708, 174] on div "Save" at bounding box center [675, 173] width 97 height 22
type input "**********"
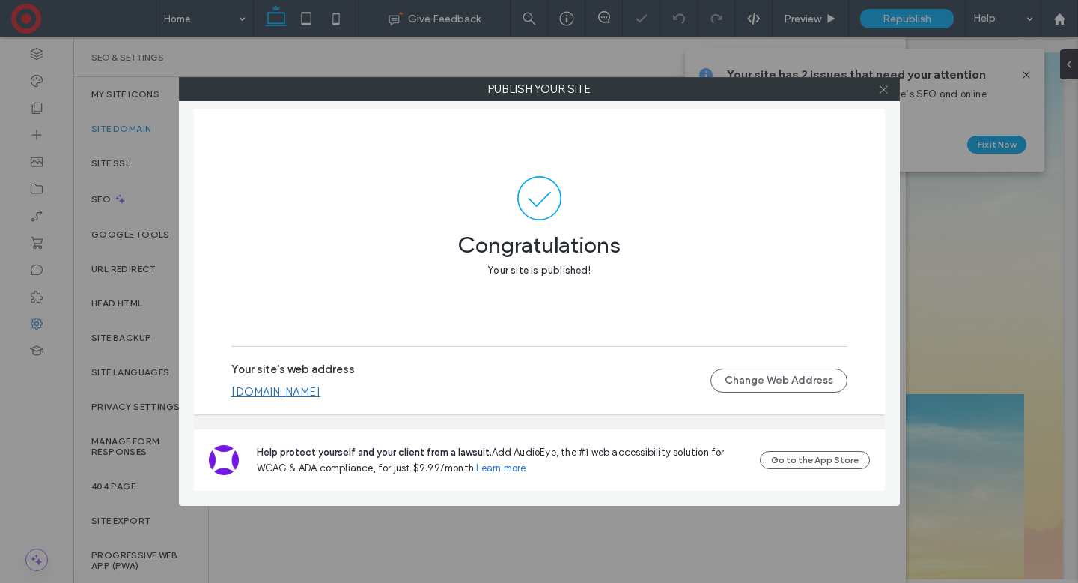
click at [888, 94] on icon at bounding box center [883, 89] width 11 height 11
